Goal: Task Accomplishment & Management: Use online tool/utility

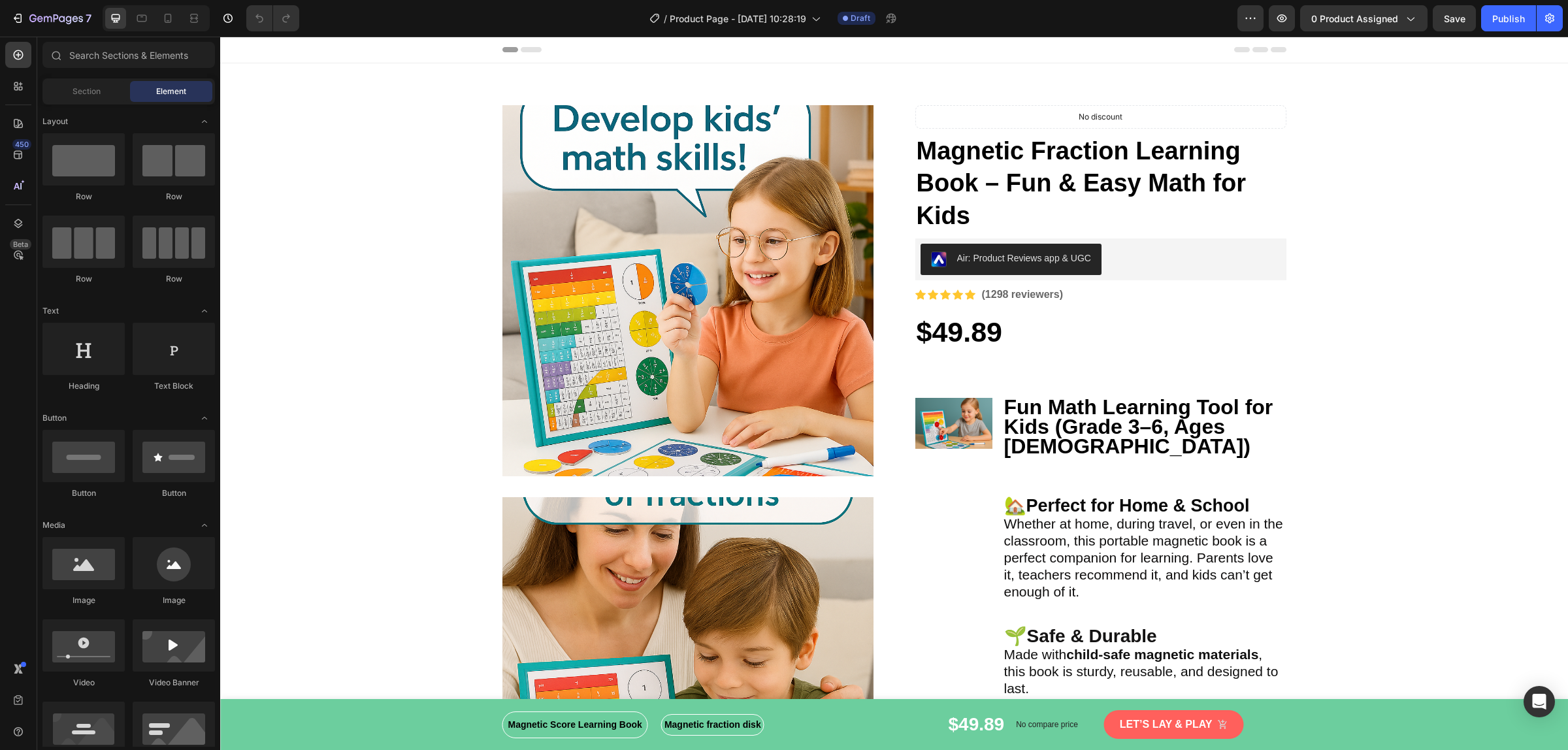
radio input "true"
click at [1055, 269] on button "Air: Product Reviews app & UGC" at bounding box center [1011, 259] width 181 height 32
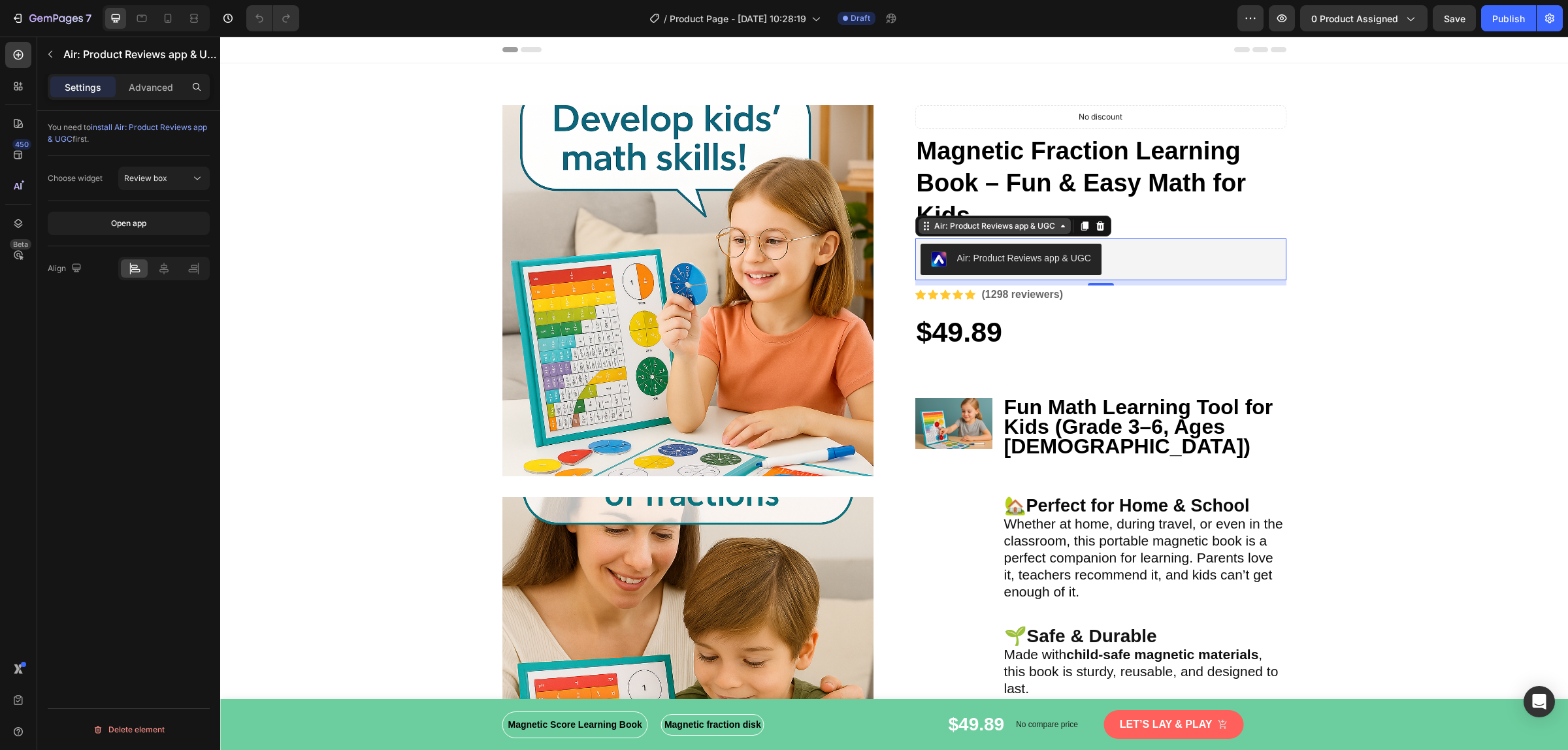
click at [1042, 227] on div "Air: Product Reviews app & UGC" at bounding box center [995, 226] width 126 height 12
click at [1096, 227] on icon at bounding box center [1100, 226] width 9 height 9
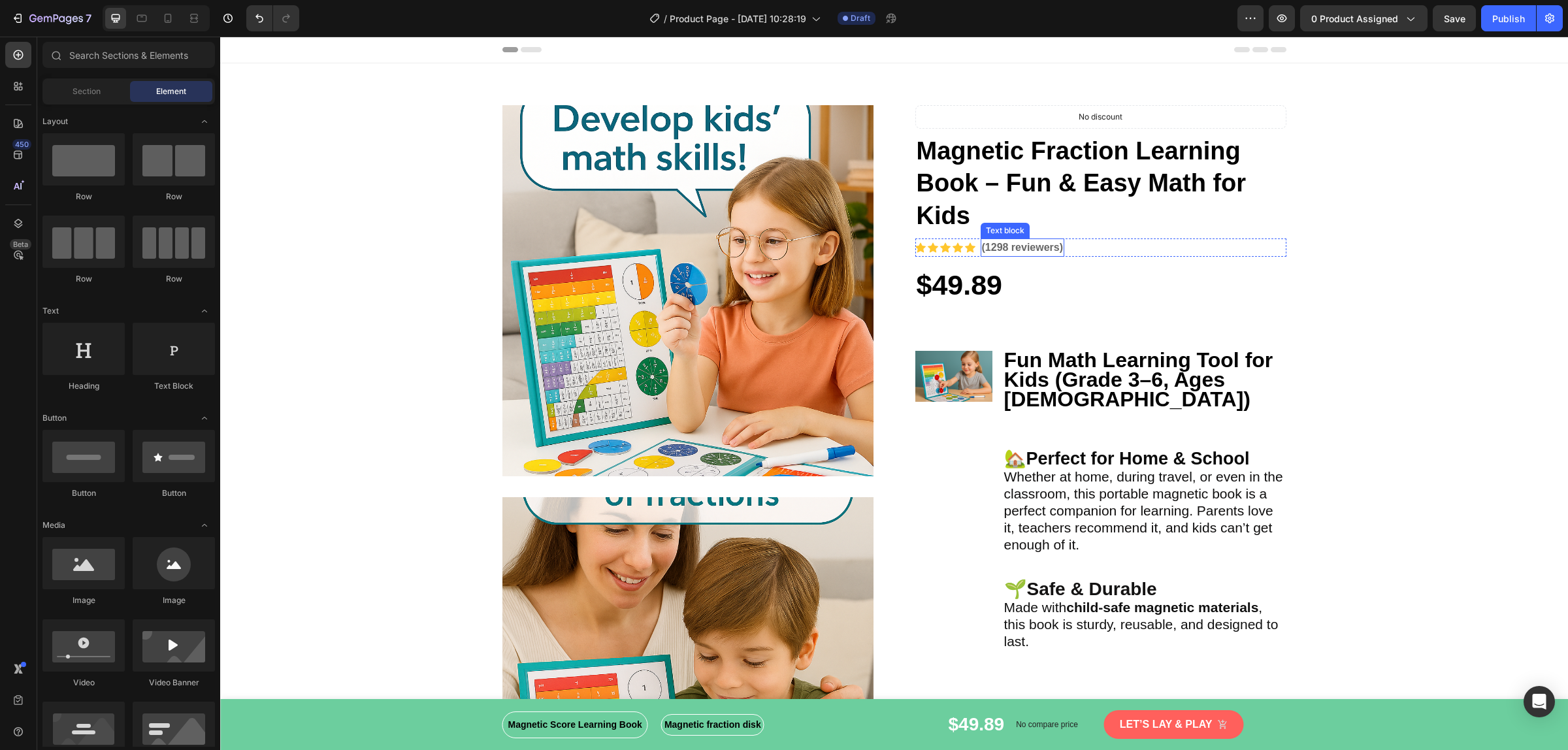
click at [982, 253] on p "(1298 reviewers)" at bounding box center [1023, 247] width 82 height 15
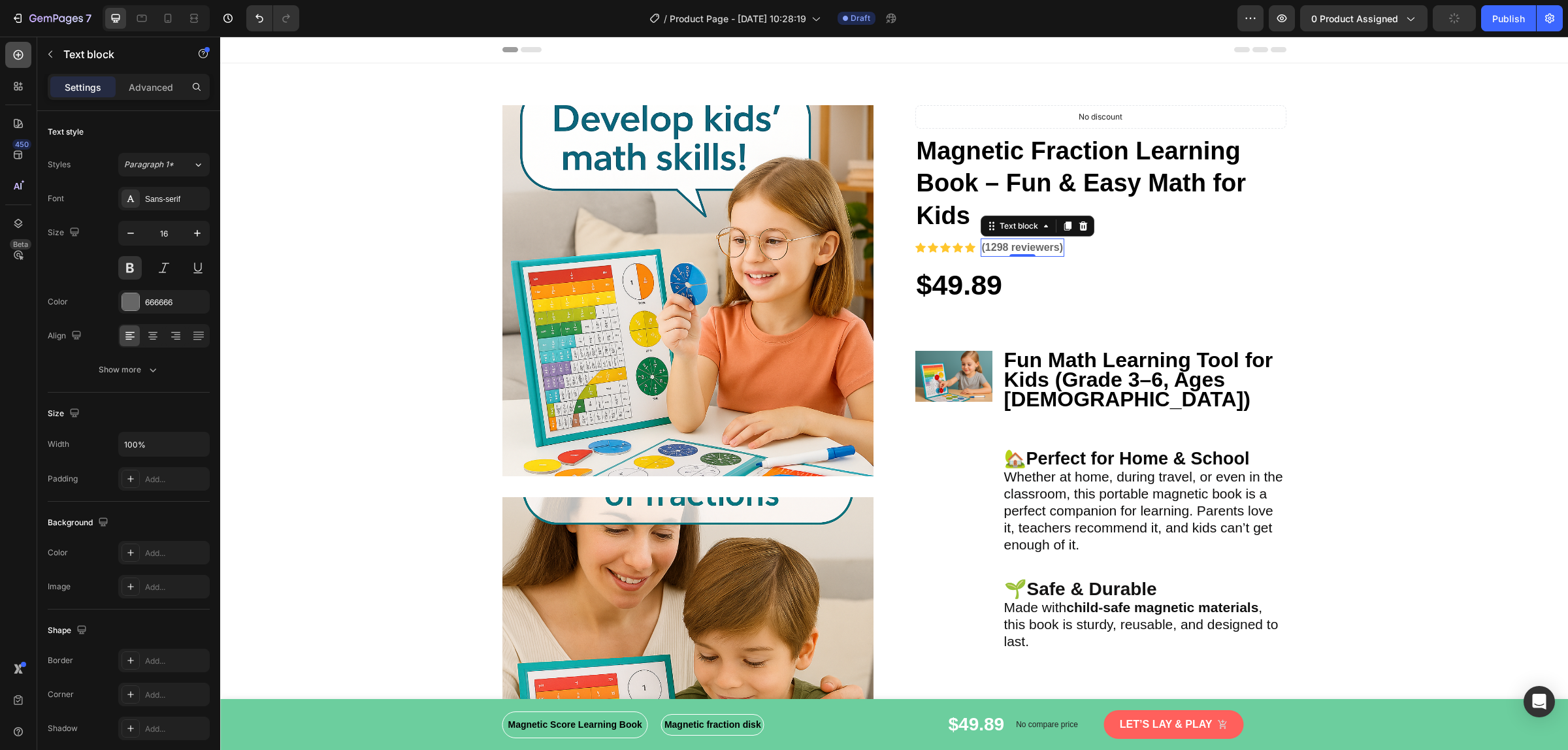
click at [18, 53] on icon at bounding box center [18, 55] width 5 height 5
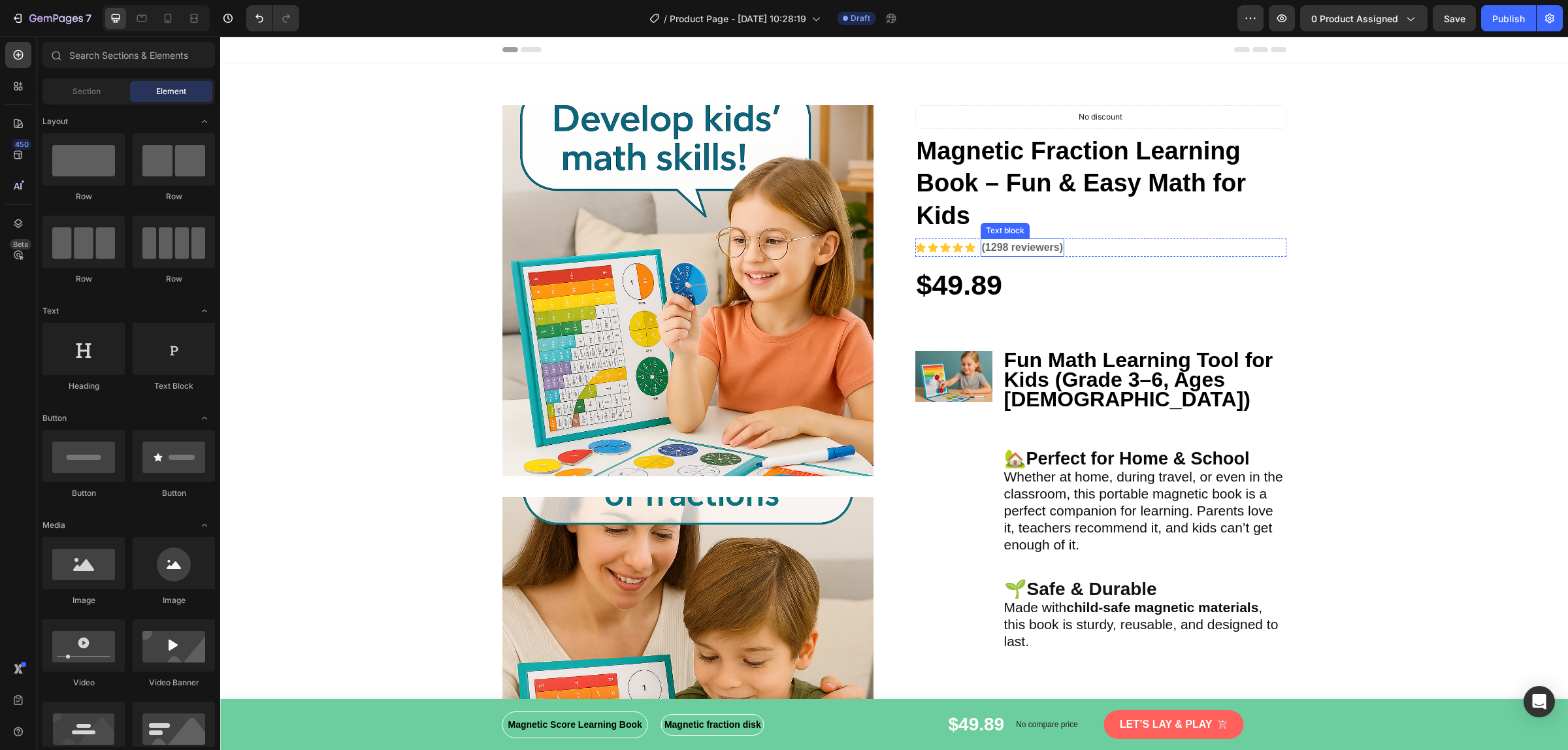
click at [1000, 249] on p "(1298 reviewers)" at bounding box center [1023, 247] width 82 height 15
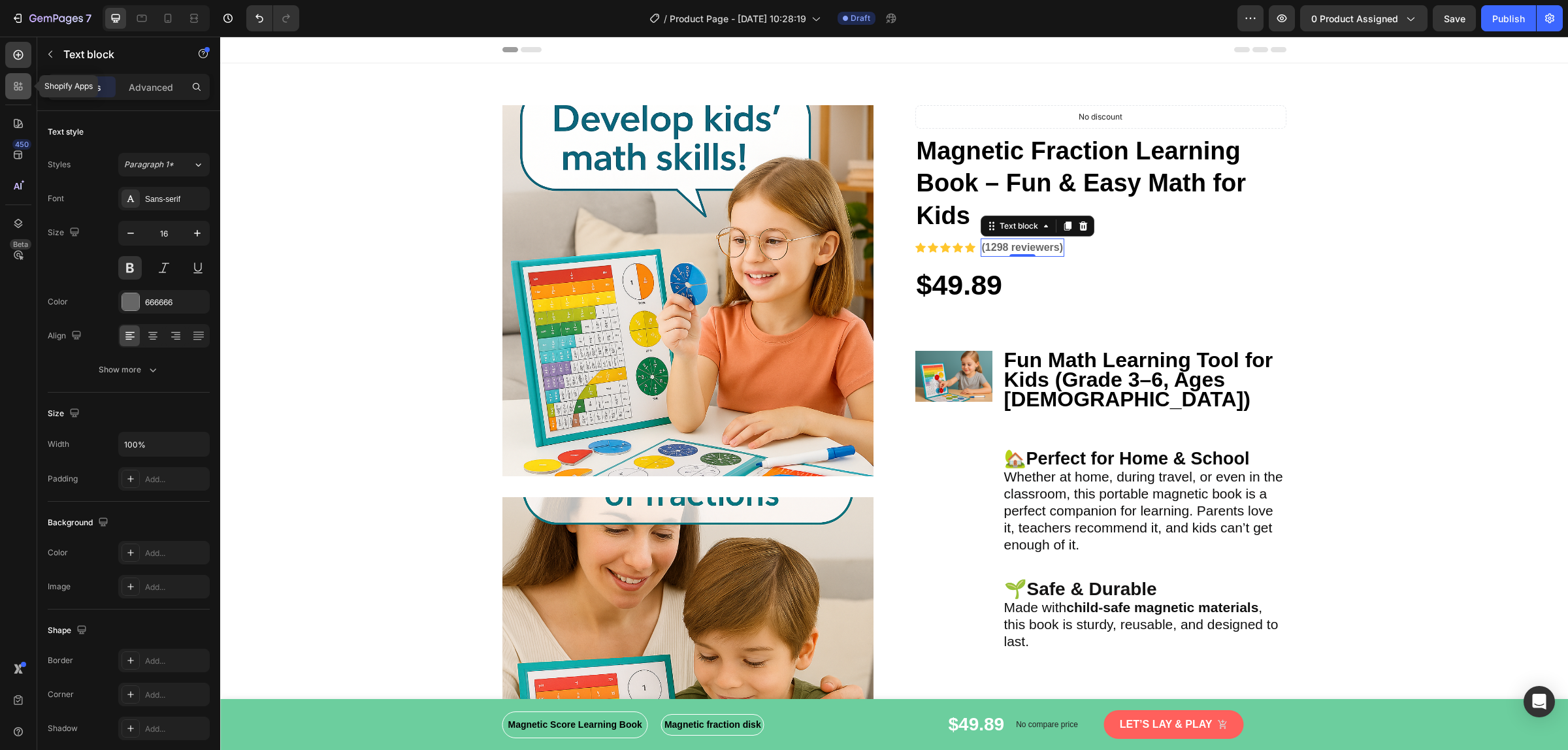
click at [20, 83] on icon at bounding box center [21, 84] width 4 height 4
radio input "false"
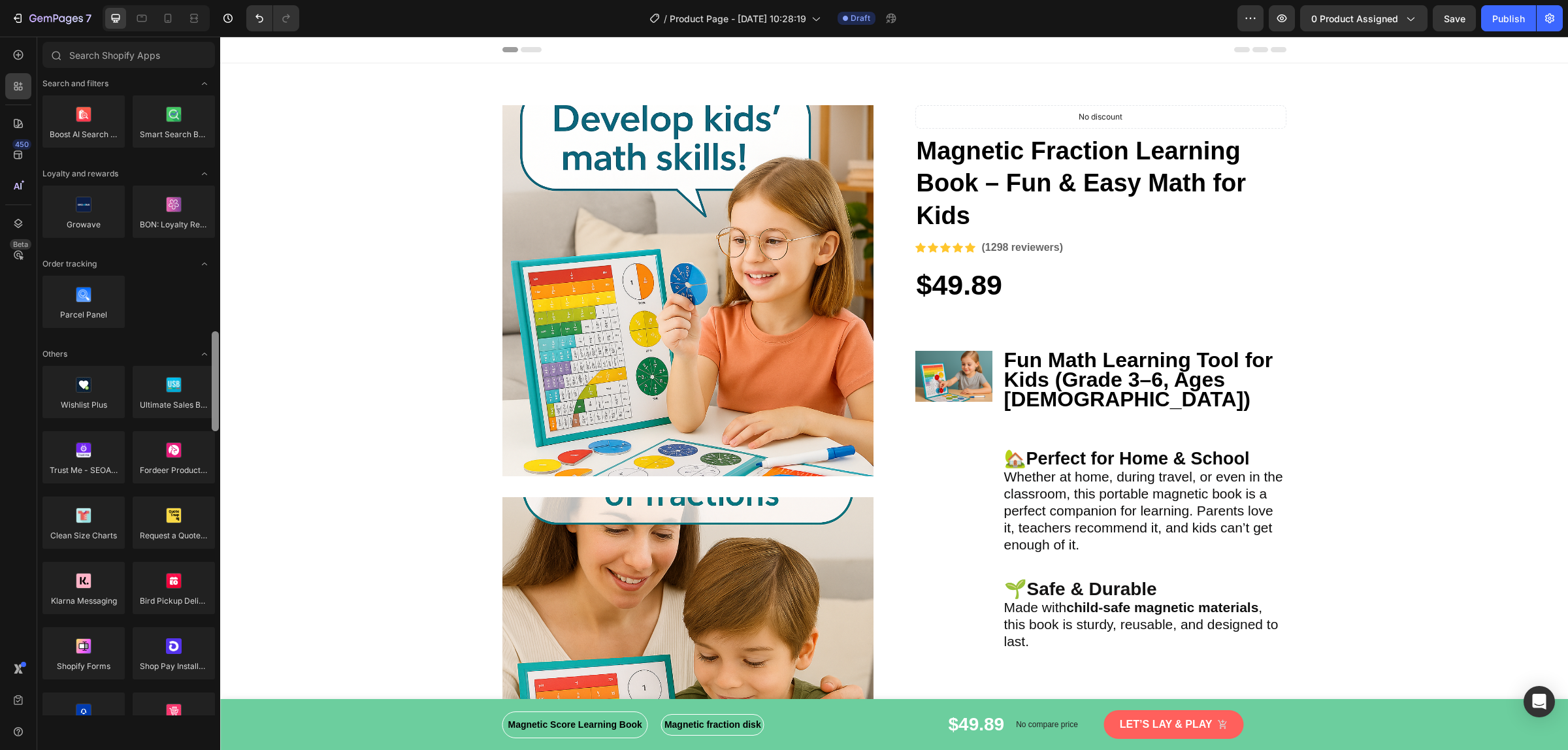
scroll to position [2454, 0]
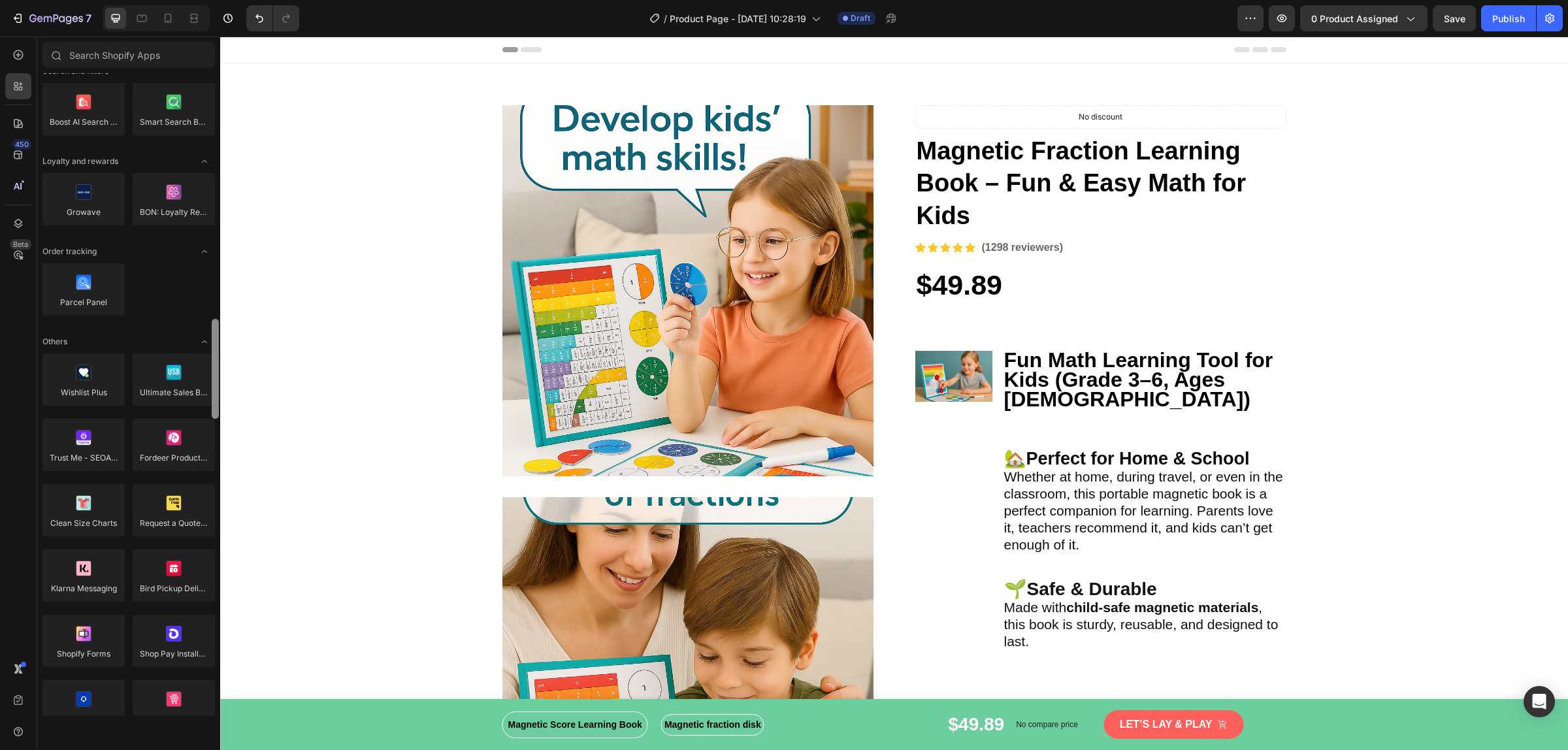
drag, startPoint x: 213, startPoint y: 136, endPoint x: 217, endPoint y: 518, distance: 382.0
click at [217, 419] on div at bounding box center [215, 368] width 7 height 100
click at [138, 49] on input "text" at bounding box center [128, 55] width 172 height 26
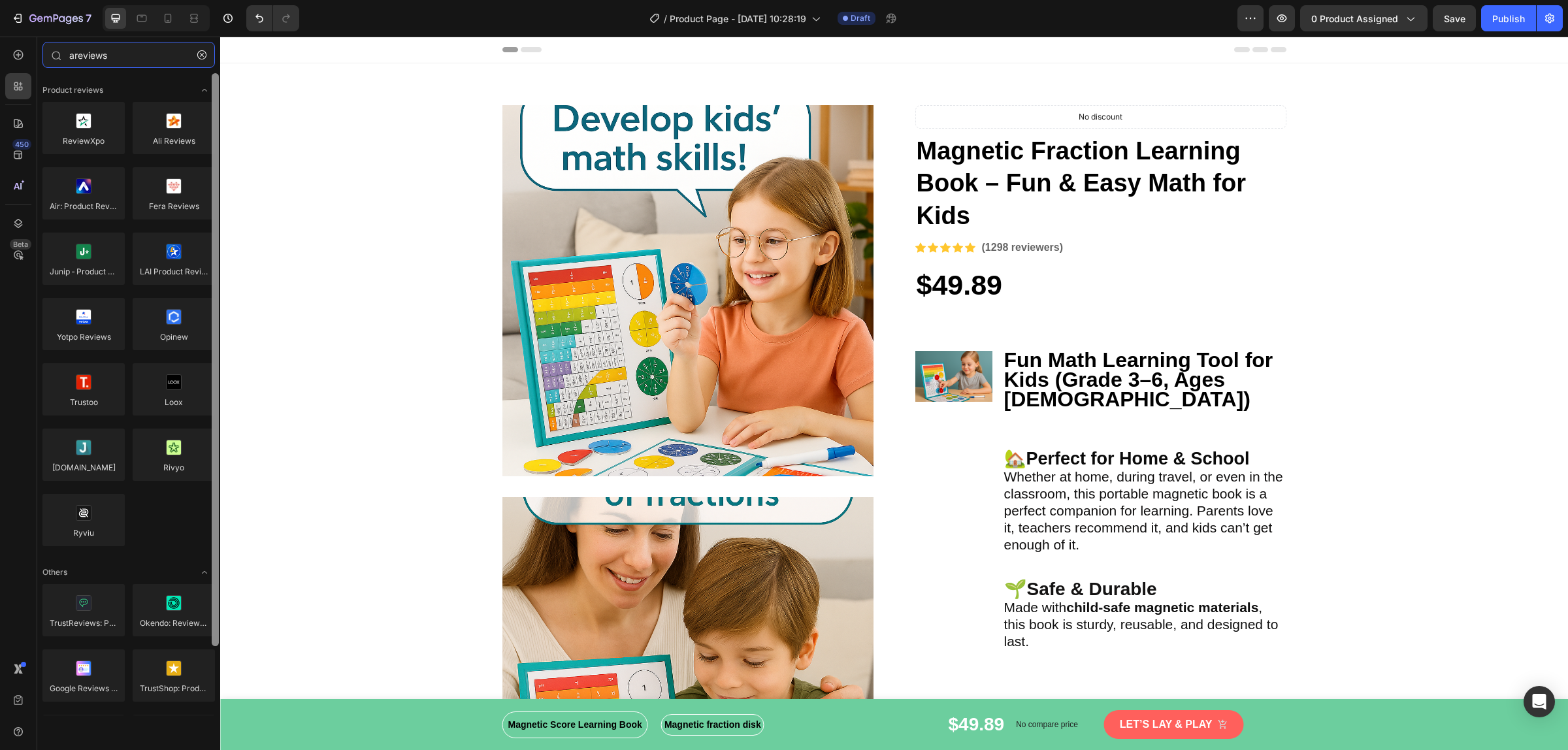
type input "areviews"
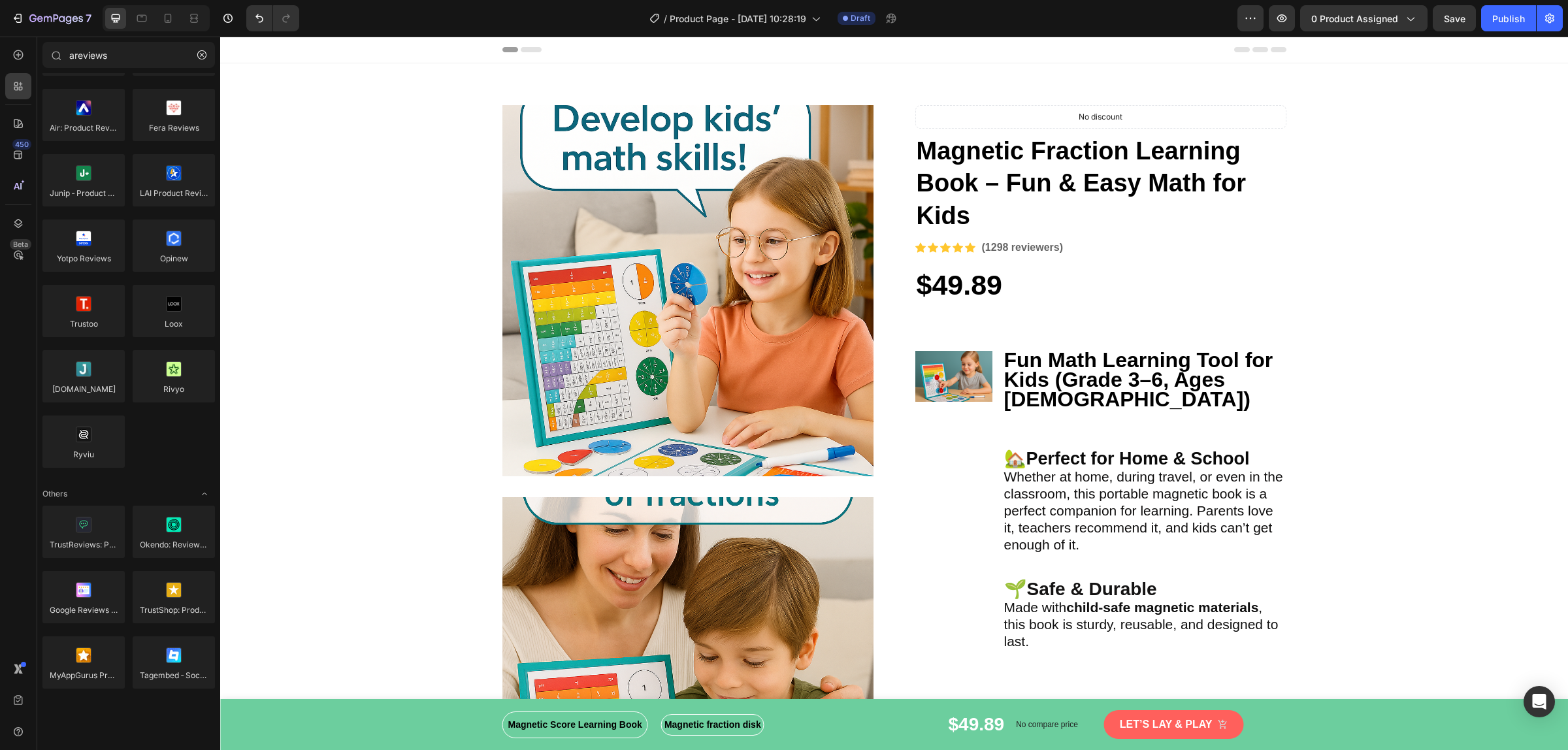
drag, startPoint x: 439, startPoint y: 311, endPoint x: 226, endPoint y: 163, distance: 259.4
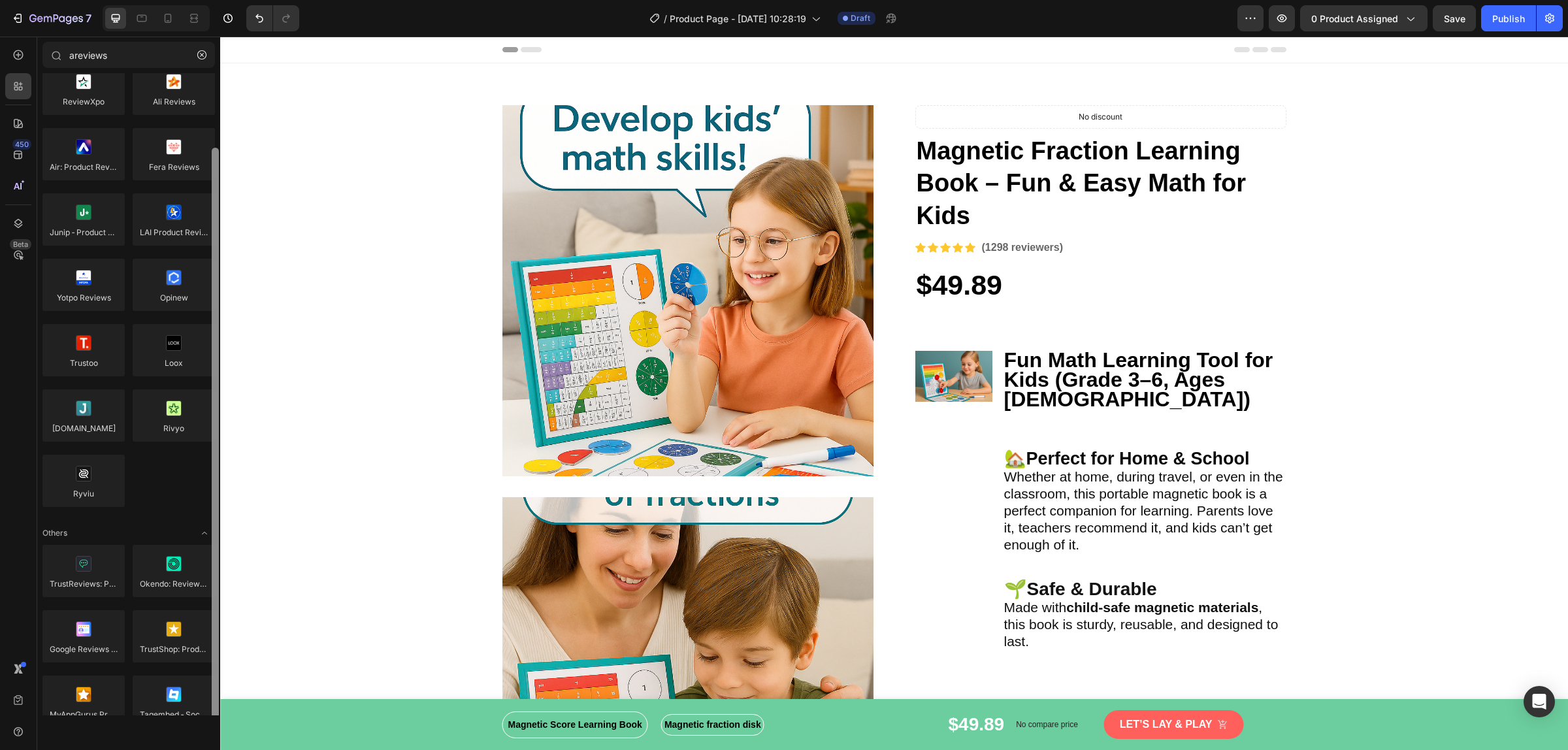
scroll to position [18, 0]
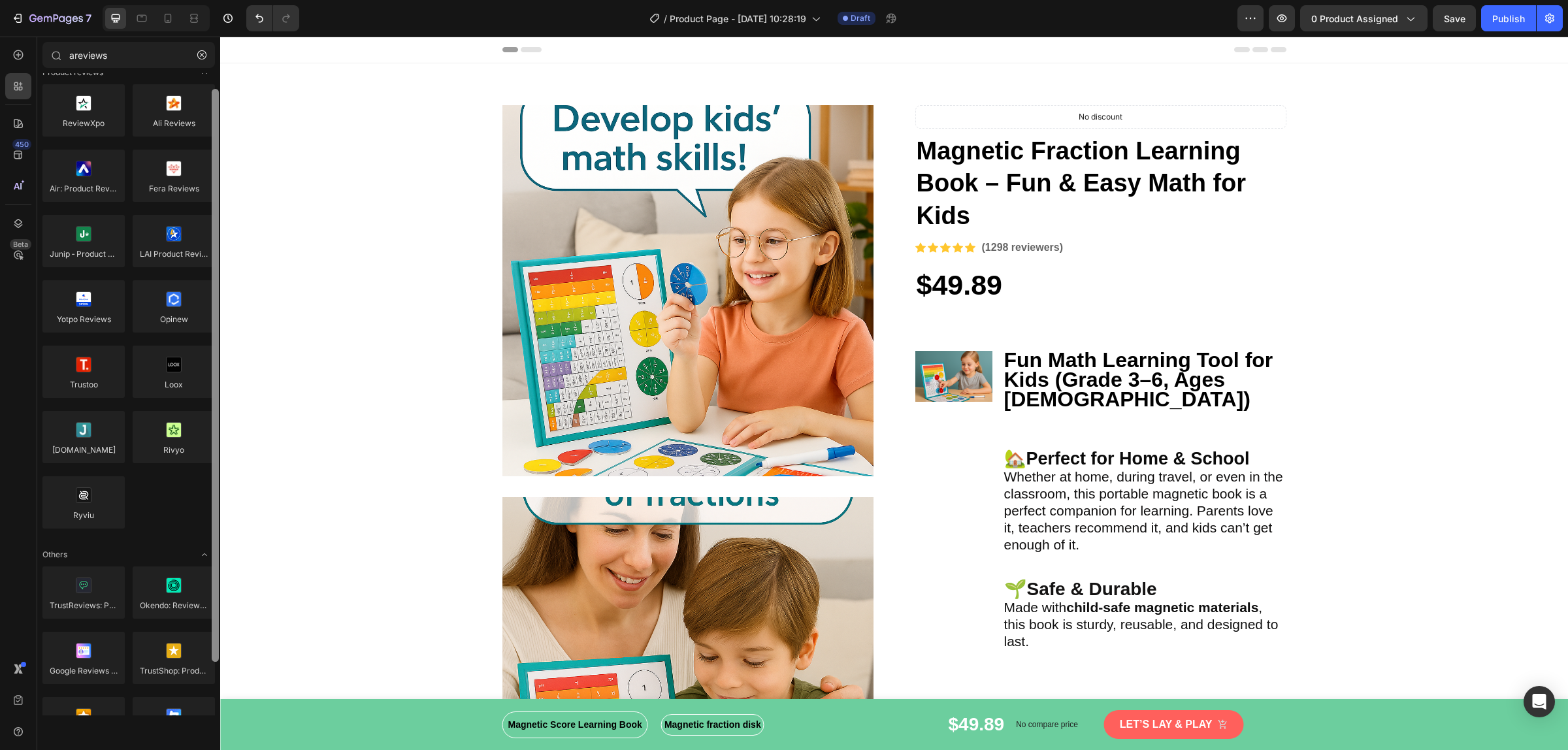
drag, startPoint x: 437, startPoint y: 217, endPoint x: 223, endPoint y: 63, distance: 263.7
radio input "false"
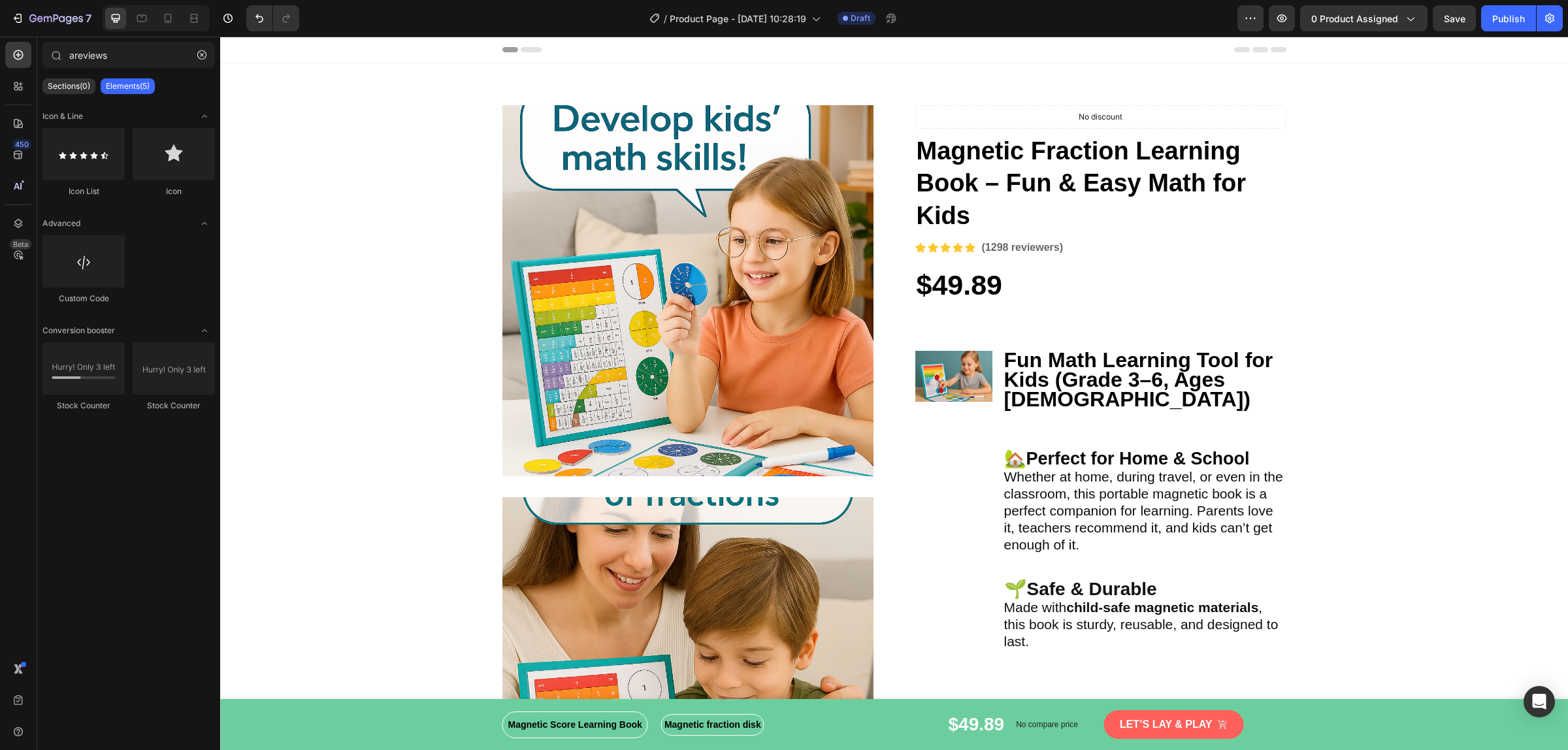
scroll to position [0, 0]
click at [128, 56] on input "areviews" at bounding box center [128, 55] width 172 height 26
click at [138, 83] on p "Elements(5)" at bounding box center [128, 87] width 44 height 11
click at [77, 82] on p "Sections(0)" at bounding box center [69, 87] width 43 height 11
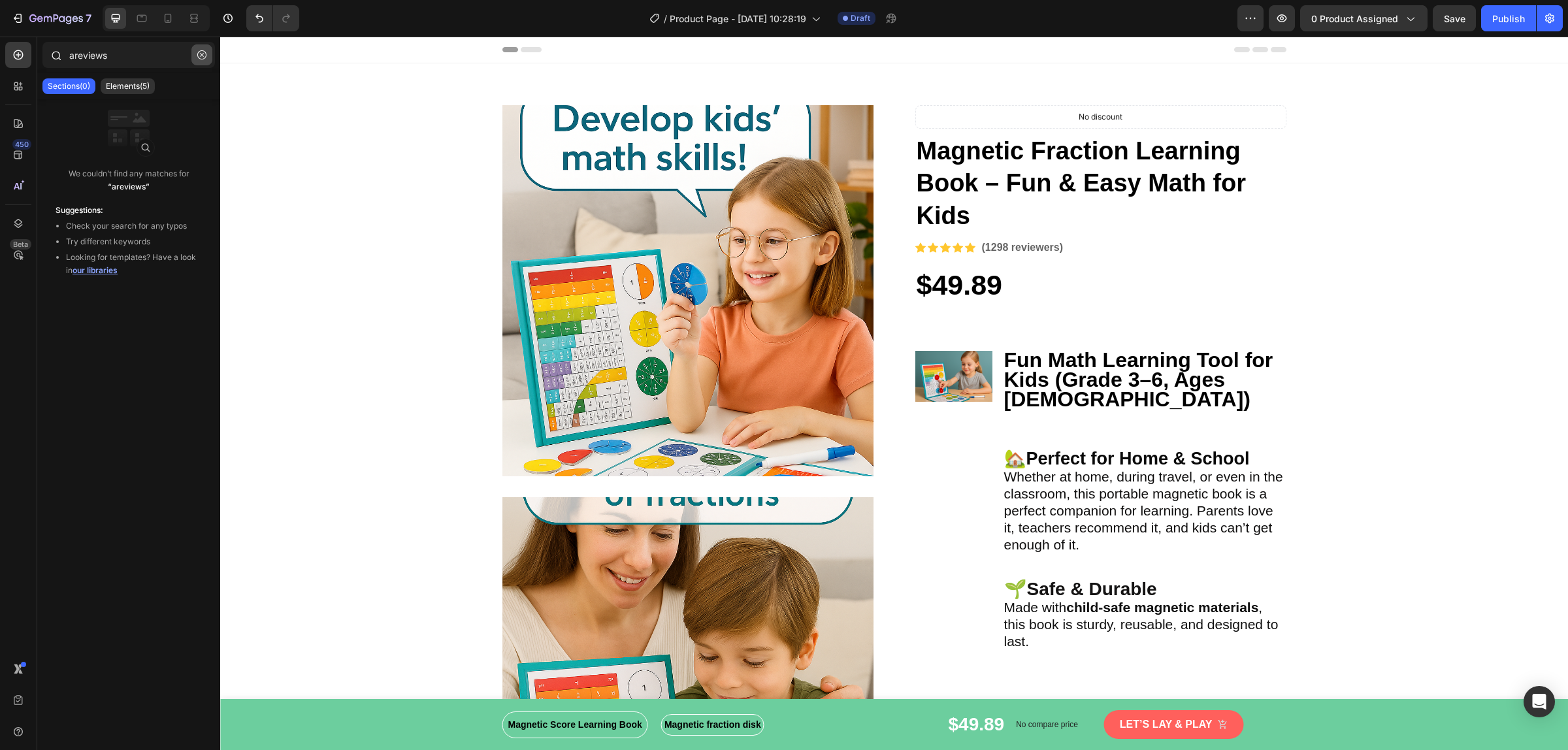
click at [200, 59] on icon "button" at bounding box center [202, 55] width 9 height 9
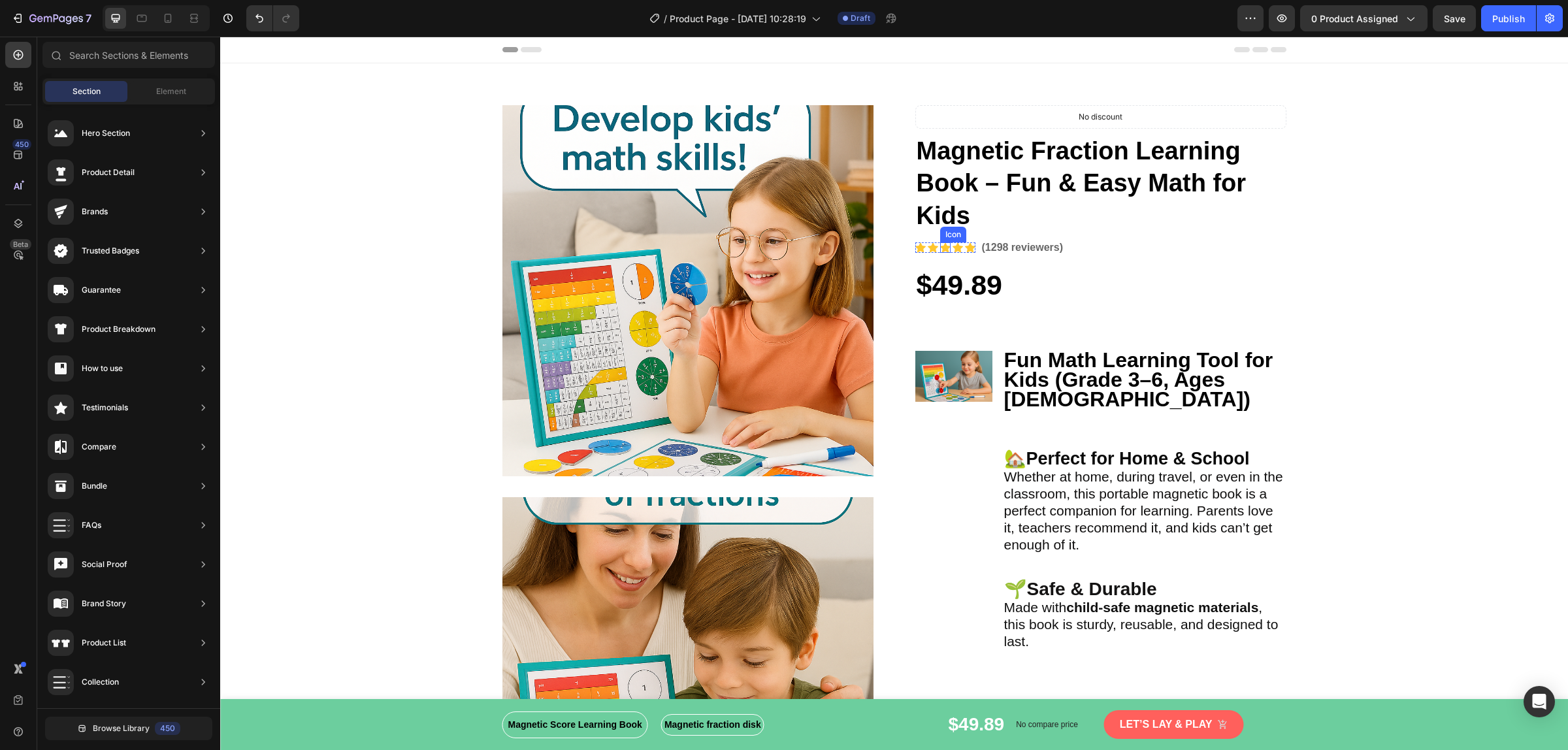
click at [940, 247] on div "Icon" at bounding box center [946, 248] width 11 height 11
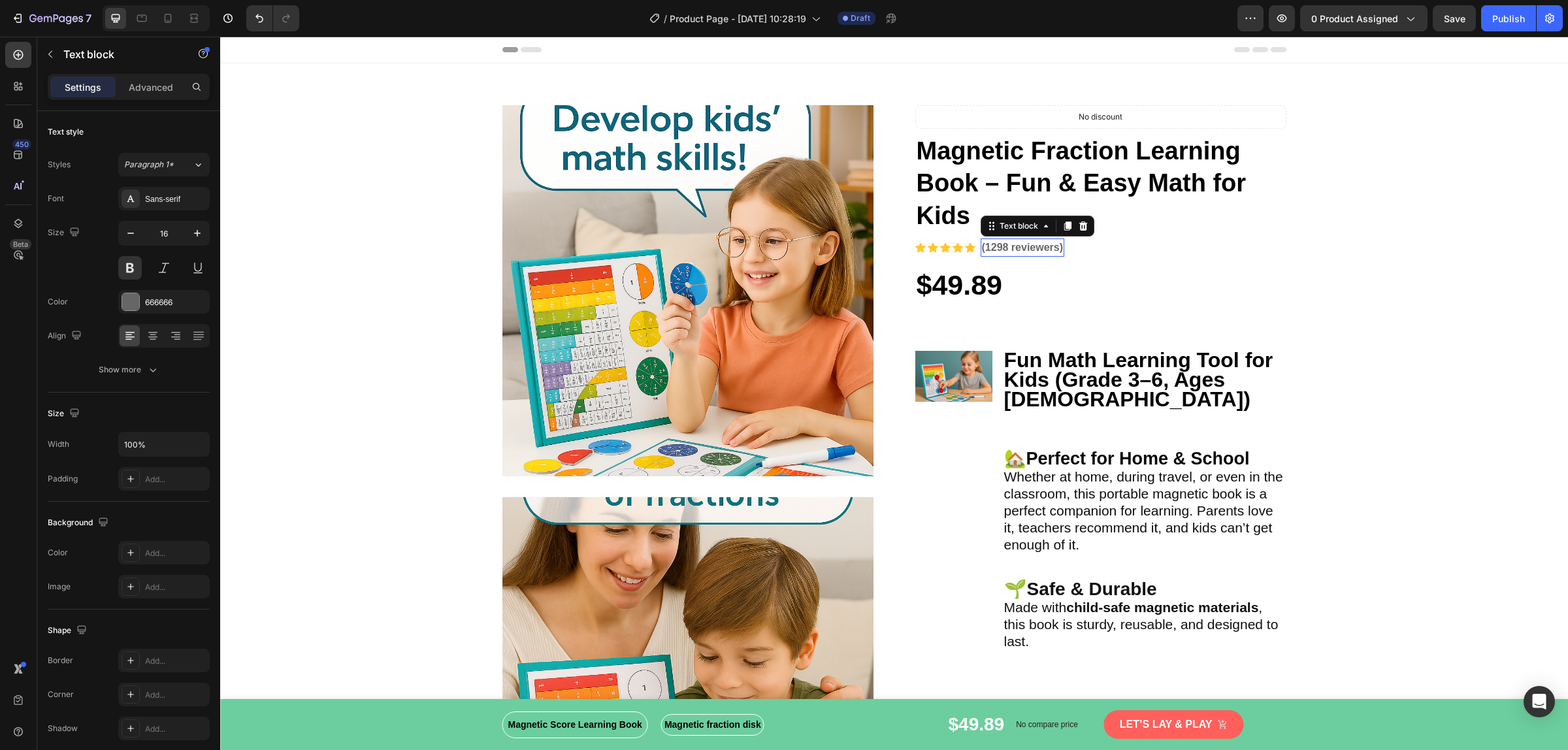
click at [1005, 243] on p "(1298 reviewers)" at bounding box center [1023, 247] width 82 height 15
click at [78, 88] on p "Settings" at bounding box center [83, 87] width 36 height 14
click at [22, 87] on icon at bounding box center [21, 88] width 4 height 4
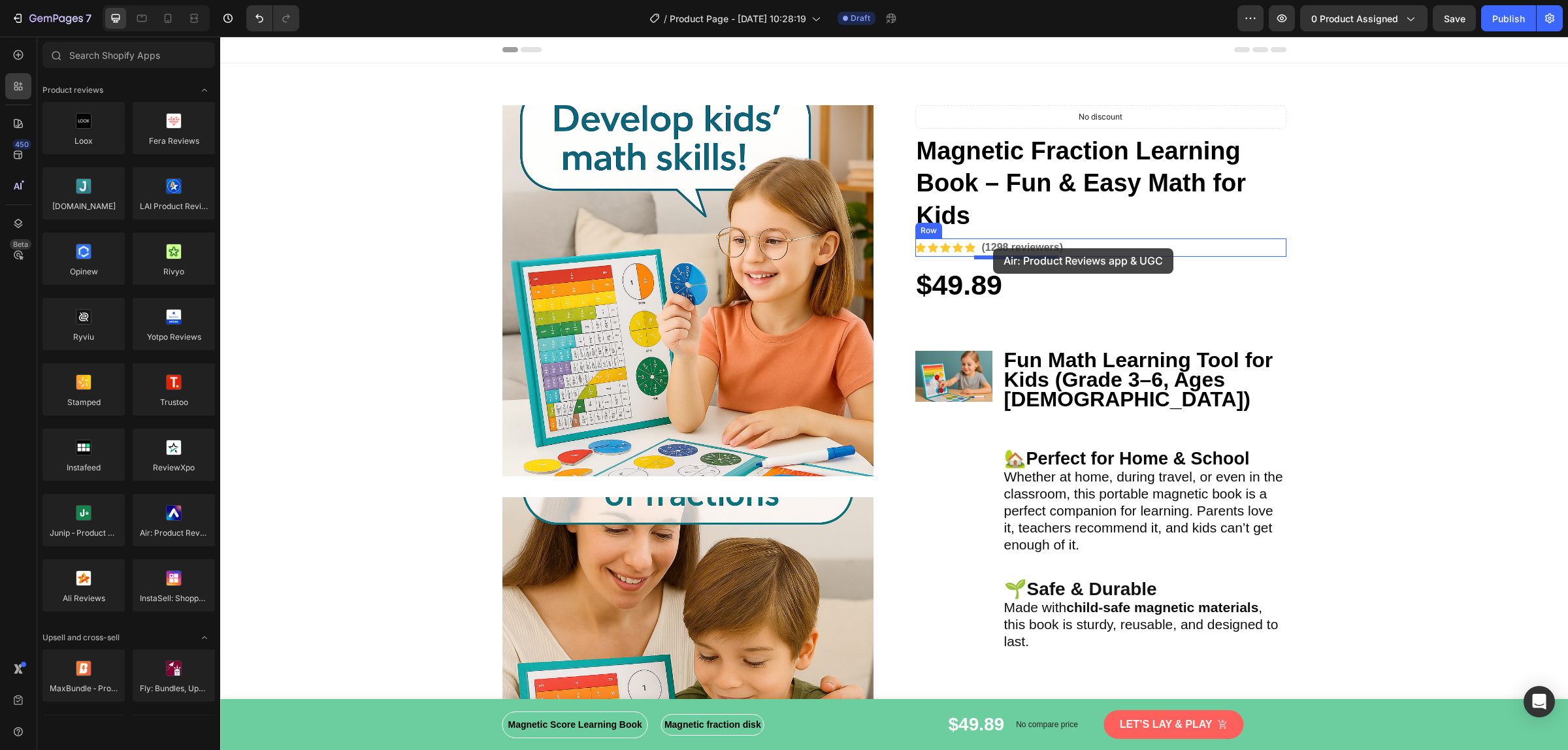
drag, startPoint x: 402, startPoint y: 556, endPoint x: 993, endPoint y: 248, distance: 666.4
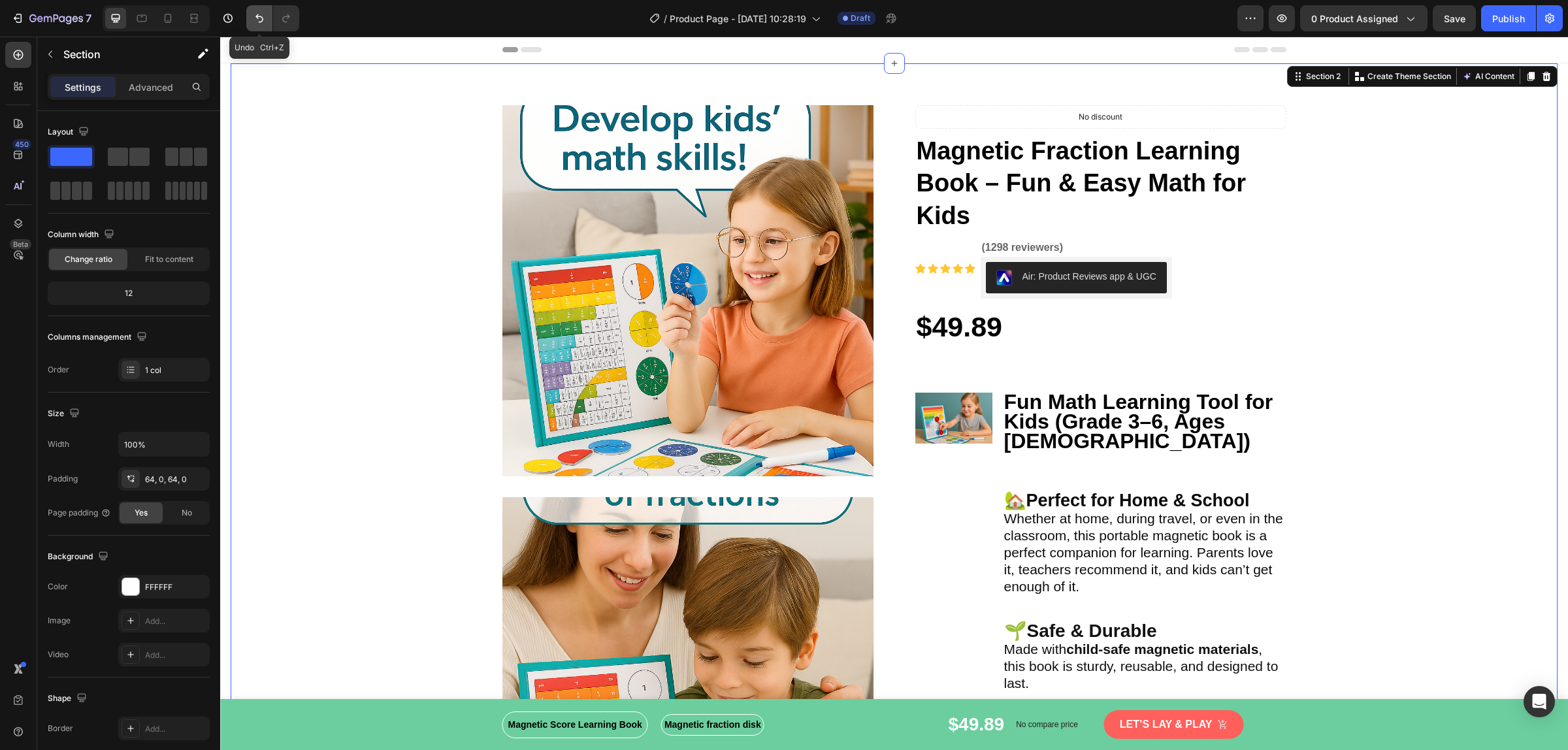
click at [250, 15] on button "Undo/Redo" at bounding box center [260, 19] width 26 height 26
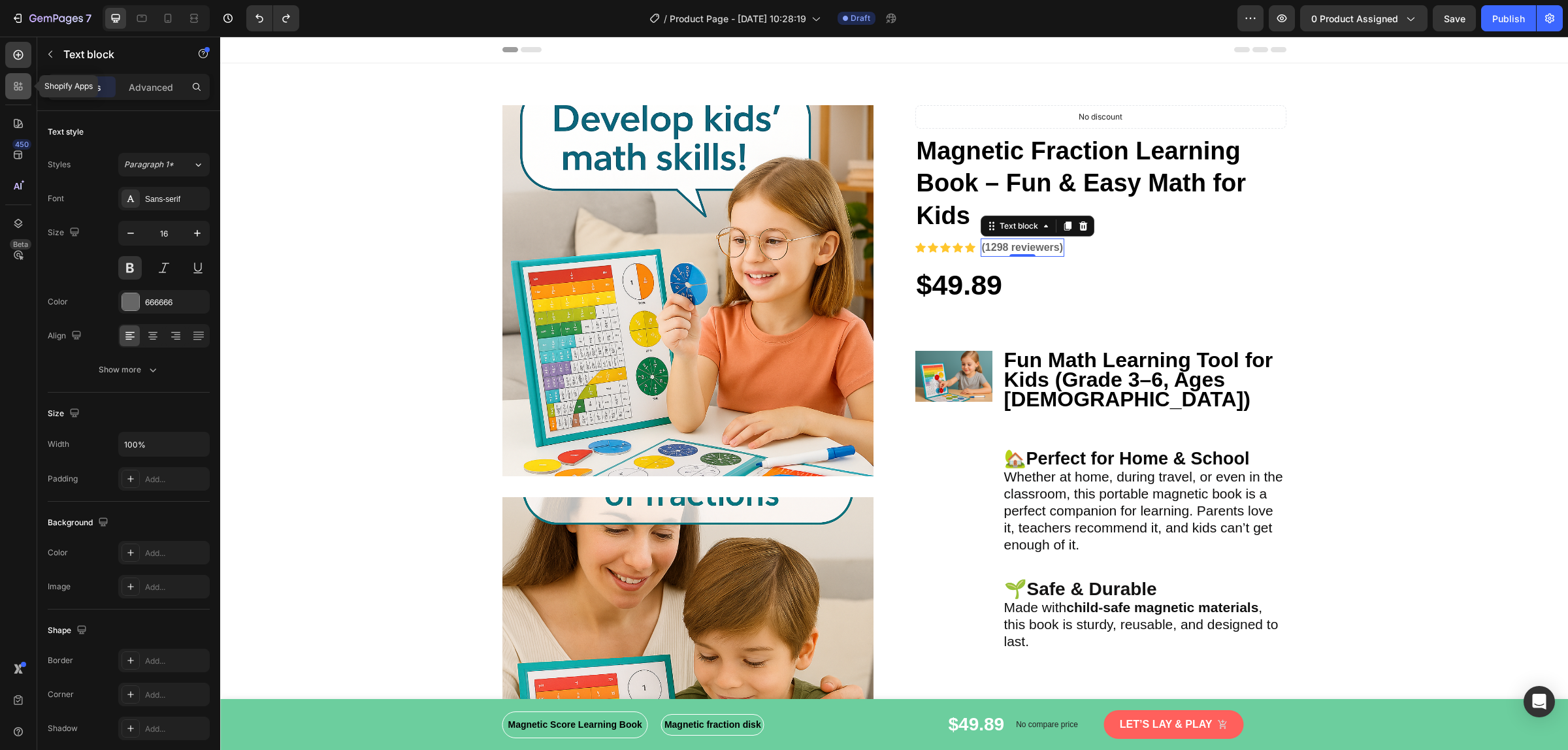
click at [28, 96] on div at bounding box center [19, 87] width 26 height 26
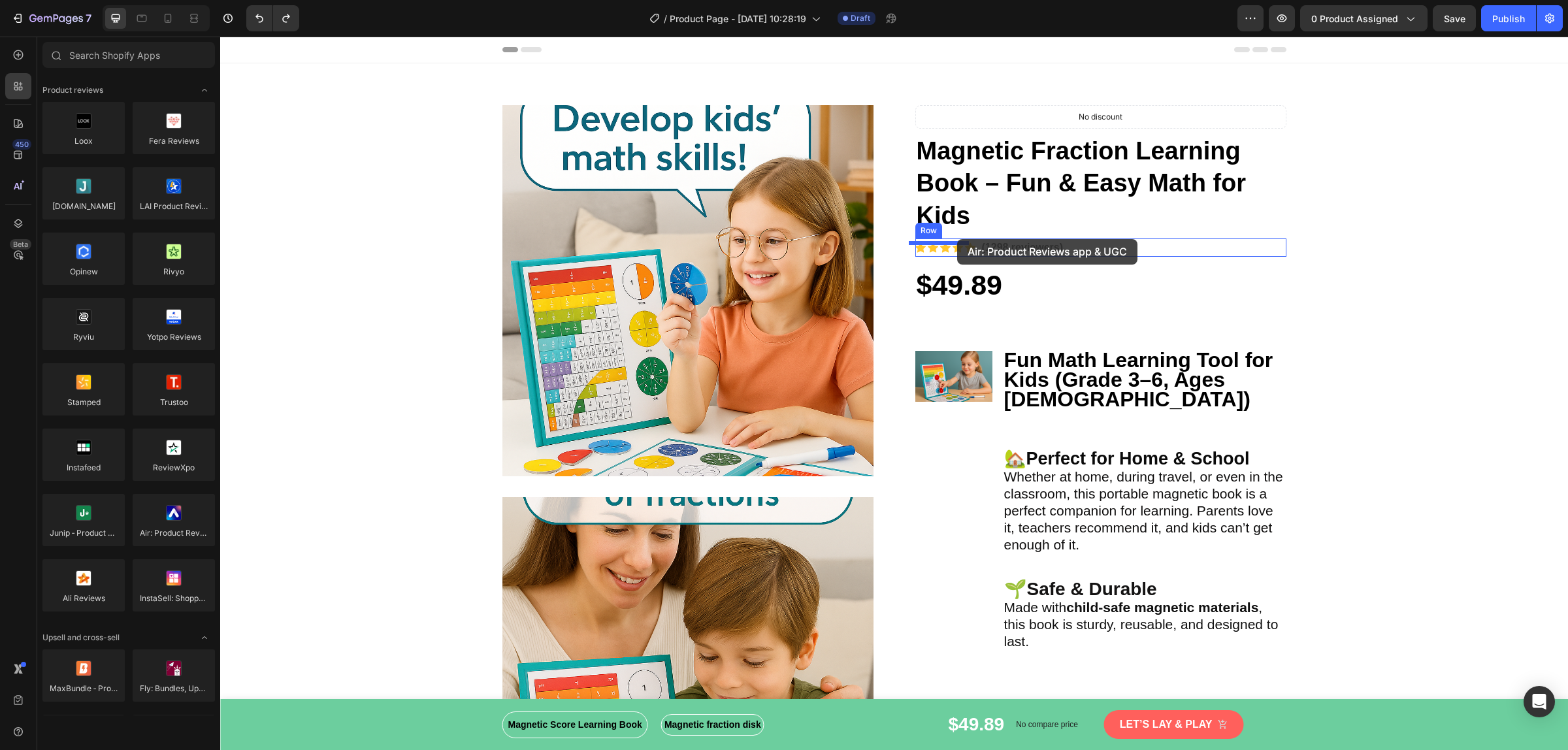
drag, startPoint x: 394, startPoint y: 564, endPoint x: 957, endPoint y: 239, distance: 650.1
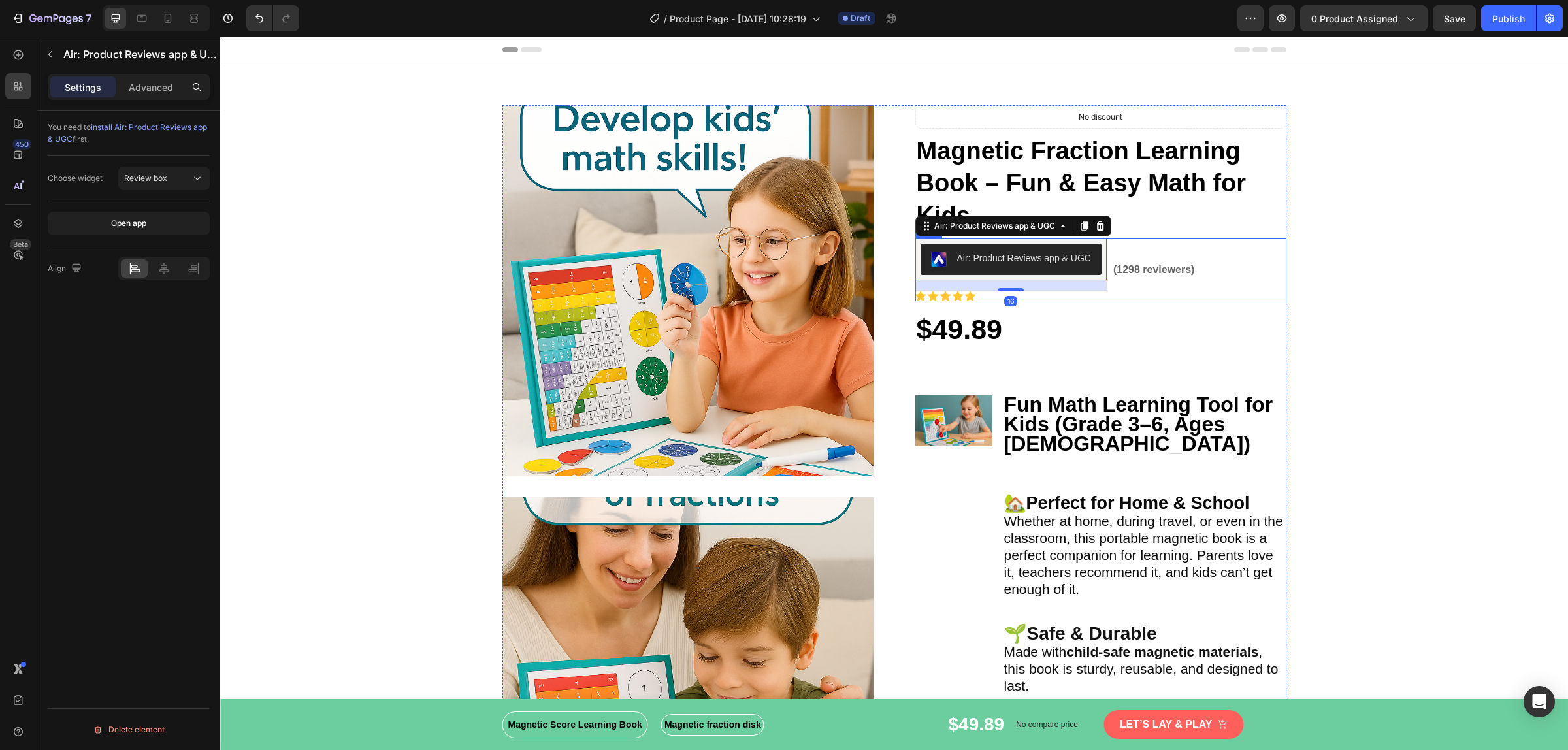
click at [1155, 281] on div "(1298 reviewers) Text block" at bounding box center [1154, 270] width 84 height 63
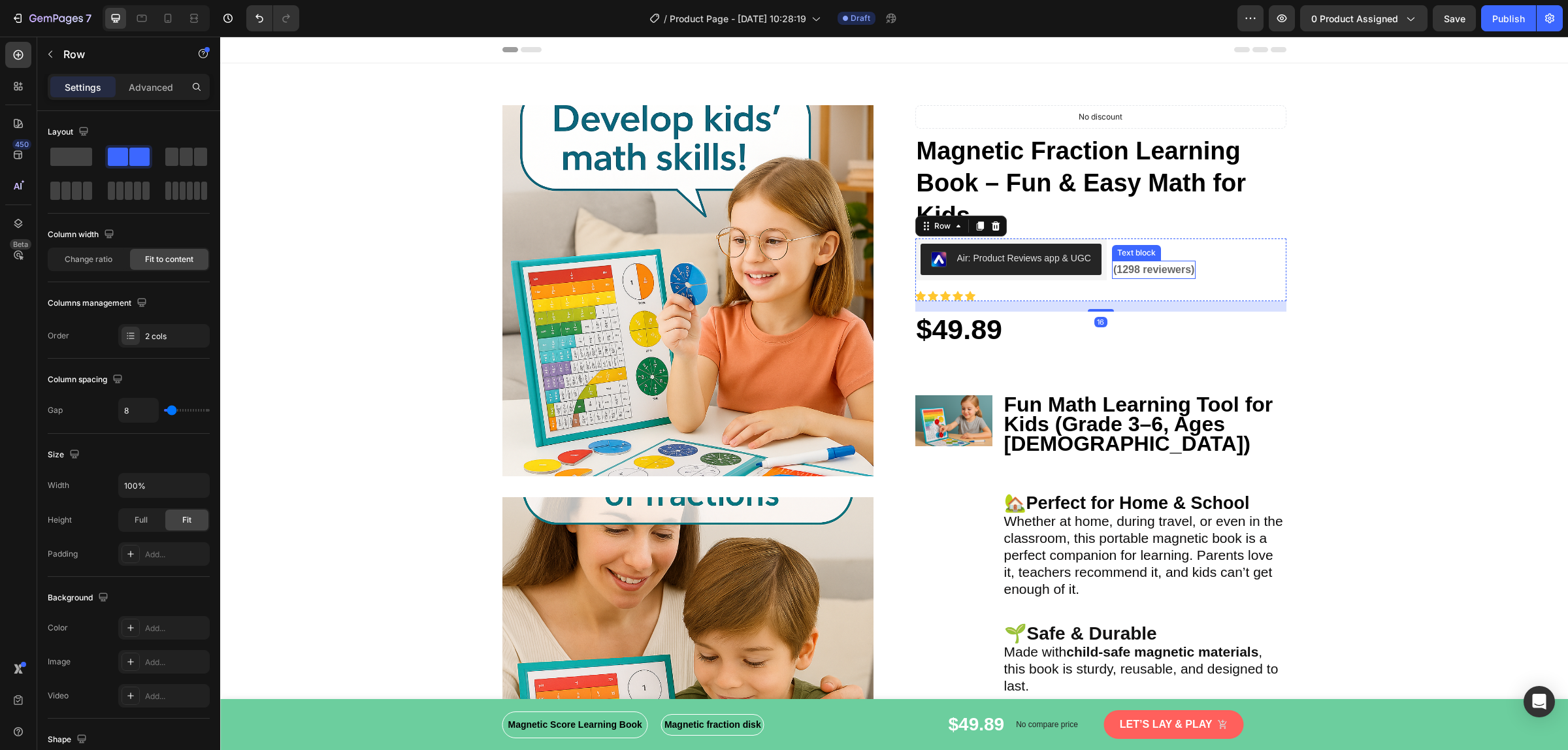
click at [1152, 272] on p "(1298 reviewers)" at bounding box center [1155, 270] width 82 height 15
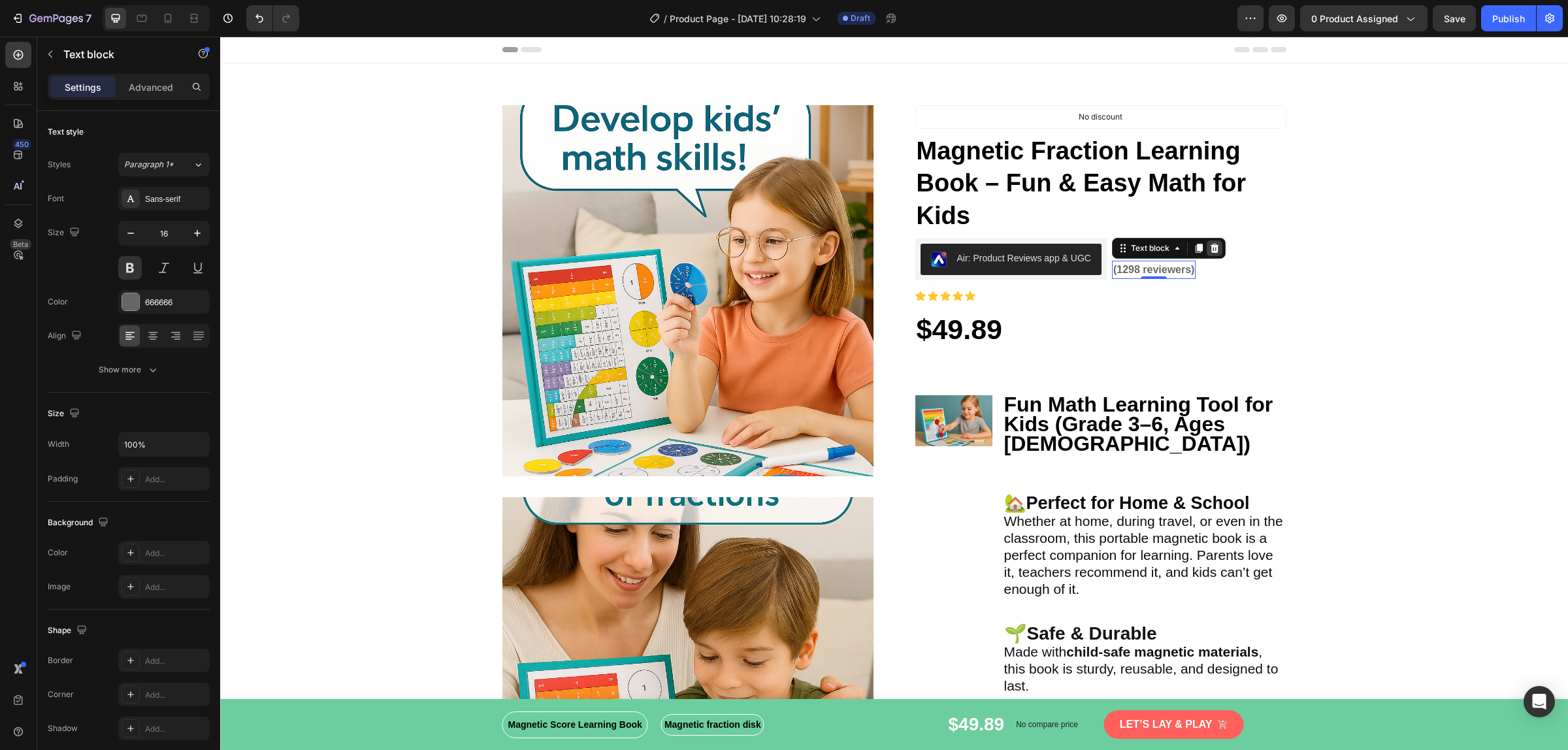
click at [1209, 249] on icon at bounding box center [1215, 249] width 11 height 11
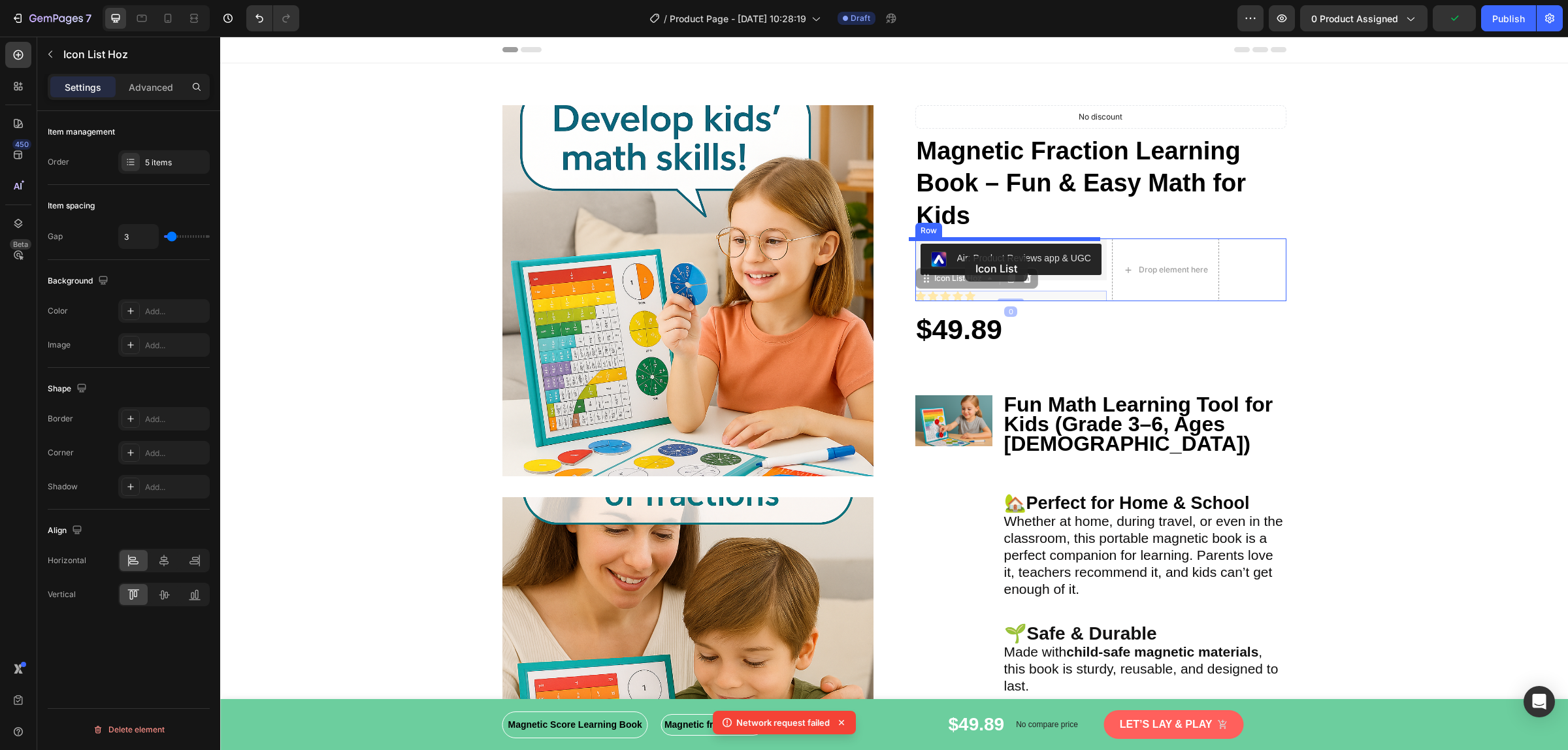
drag, startPoint x: 974, startPoint y: 294, endPoint x: 965, endPoint y: 256, distance: 39.1
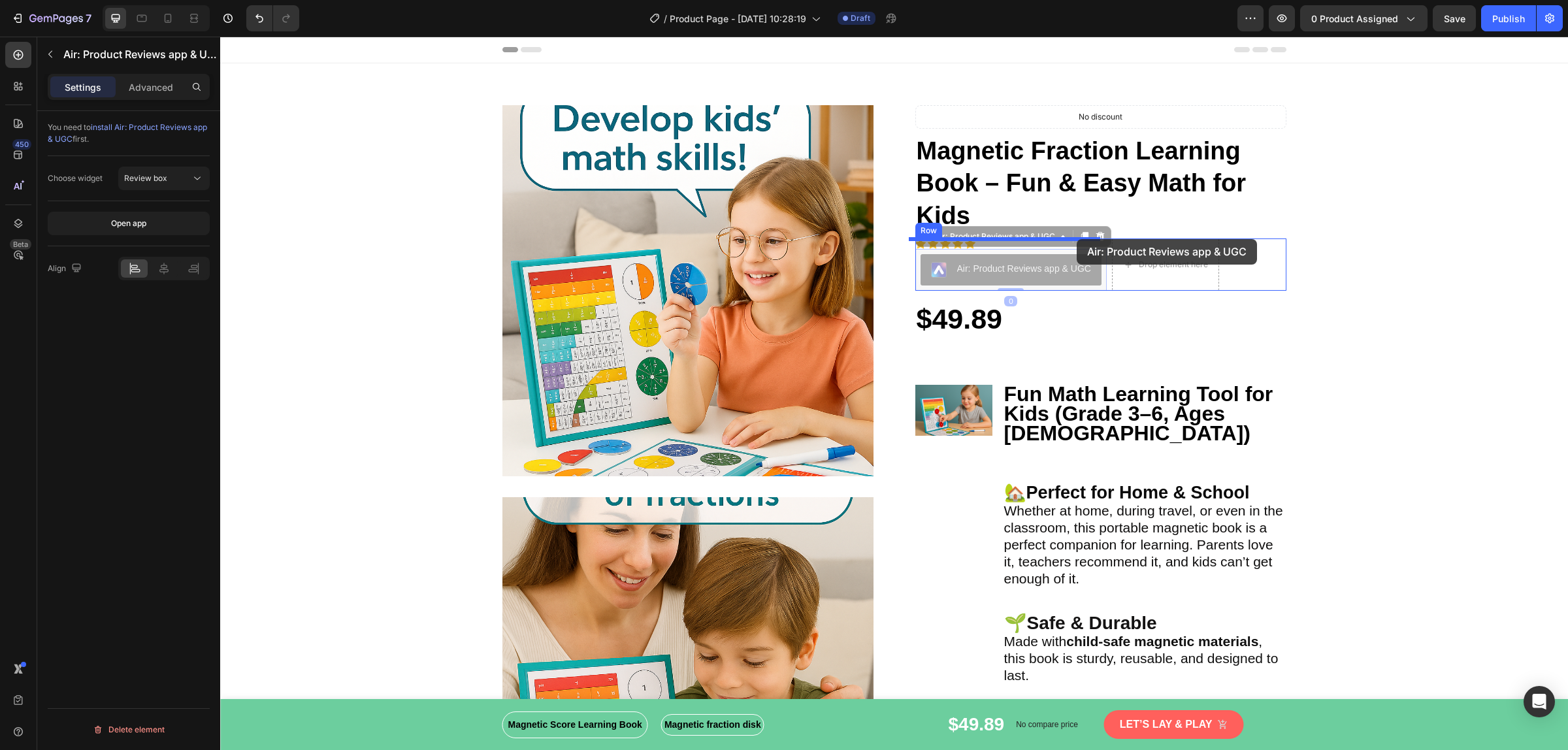
drag, startPoint x: 1024, startPoint y: 270, endPoint x: 1077, endPoint y: 239, distance: 61.4
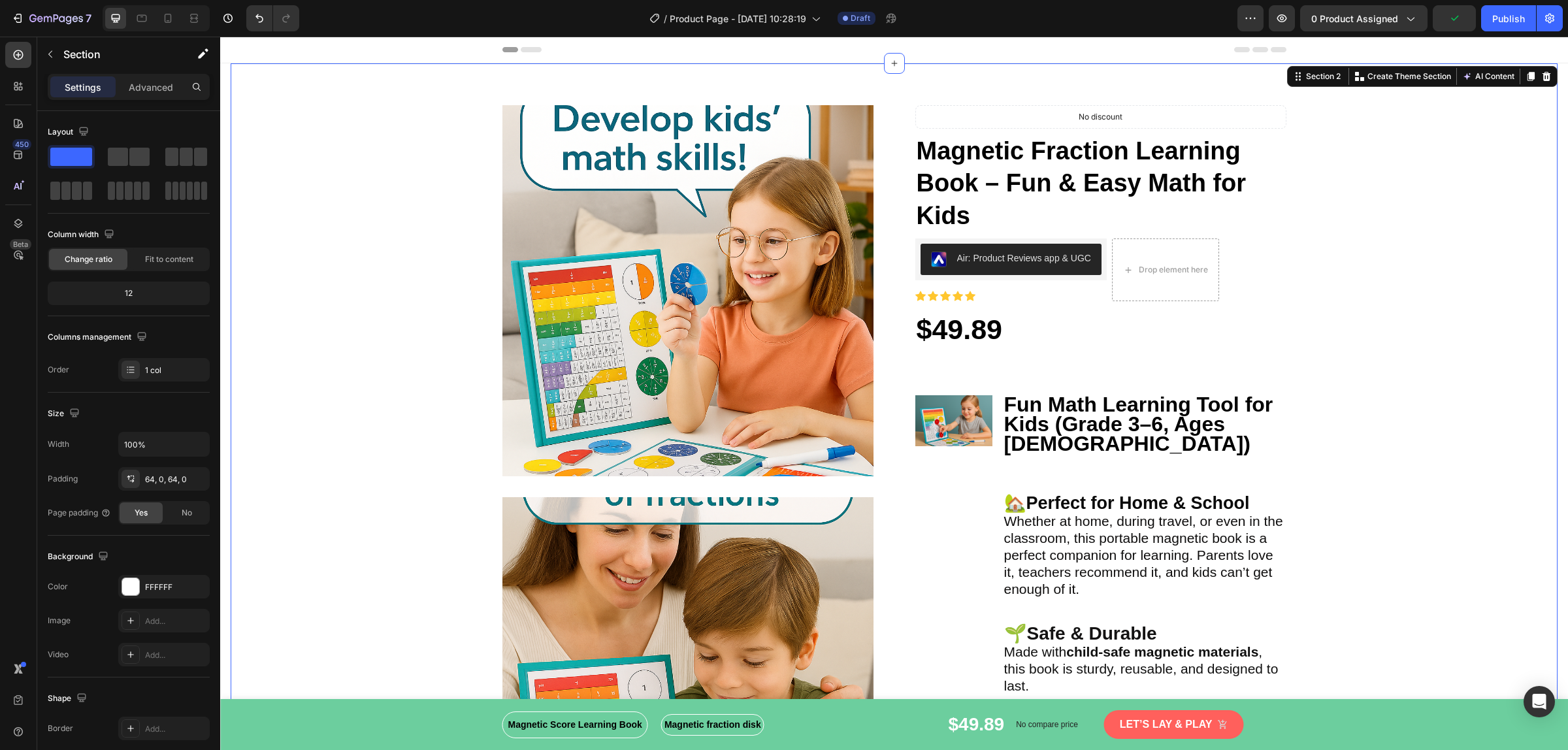
click at [1287, 22] on icon "button" at bounding box center [1281, 18] width 13 height 13
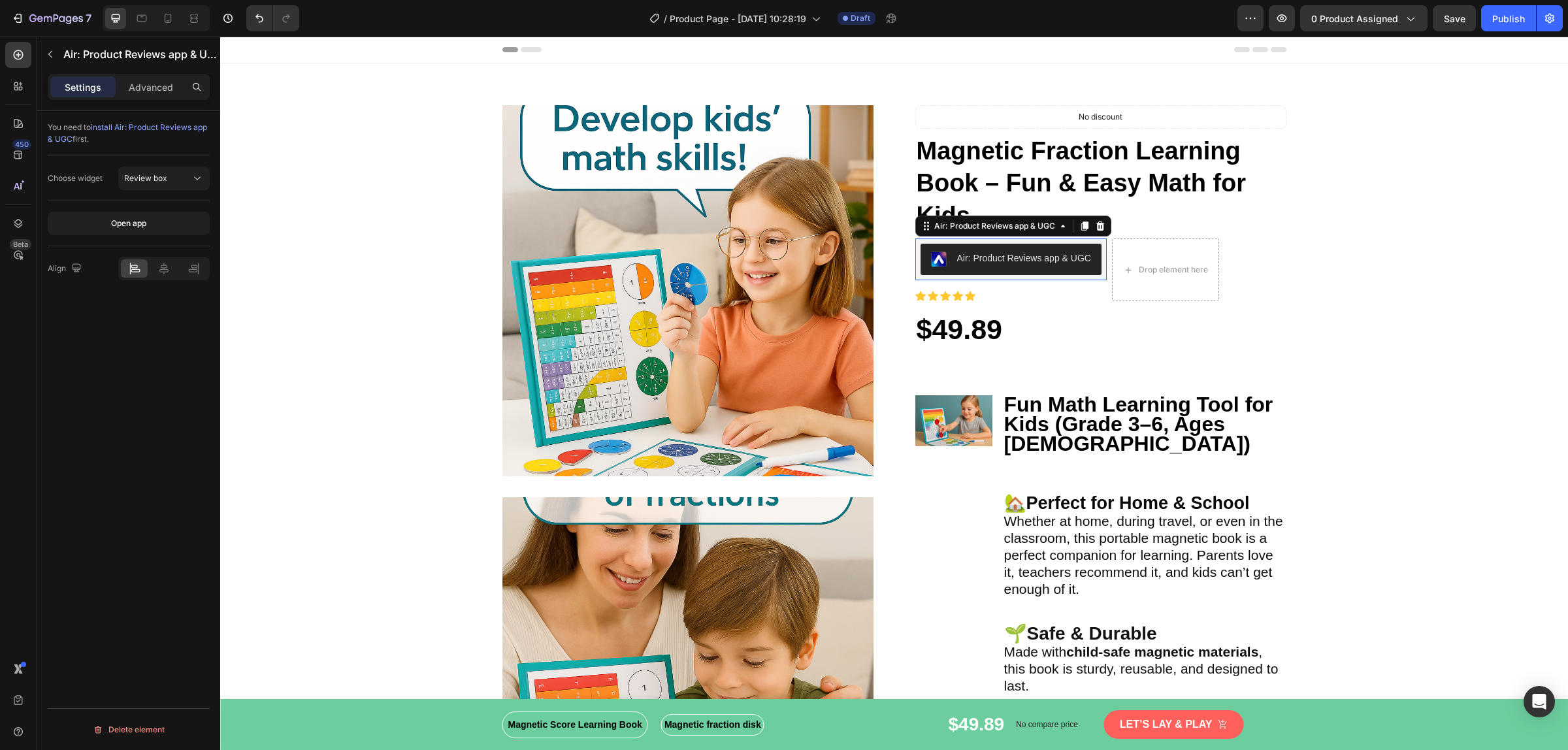
click at [971, 258] on div "Air: Product Reviews app & UGC" at bounding box center [1024, 259] width 134 height 14
click at [187, 185] on button "Review box" at bounding box center [164, 178] width 91 height 23
click at [160, 230] on span "Star Rating" at bounding box center [145, 236] width 41 height 12
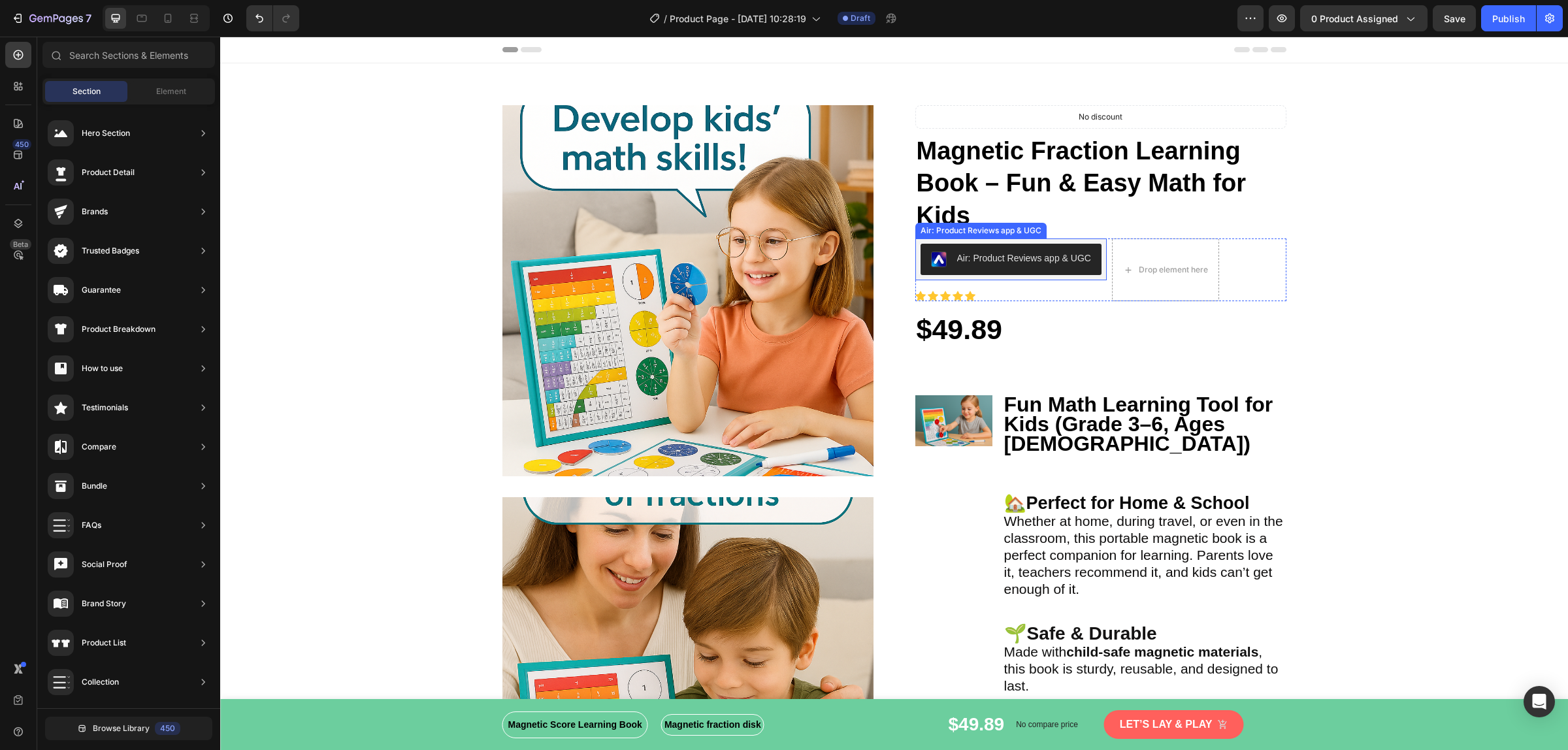
click at [1046, 261] on div "Air: Product Reviews app & UGC" at bounding box center [1024, 259] width 134 height 14
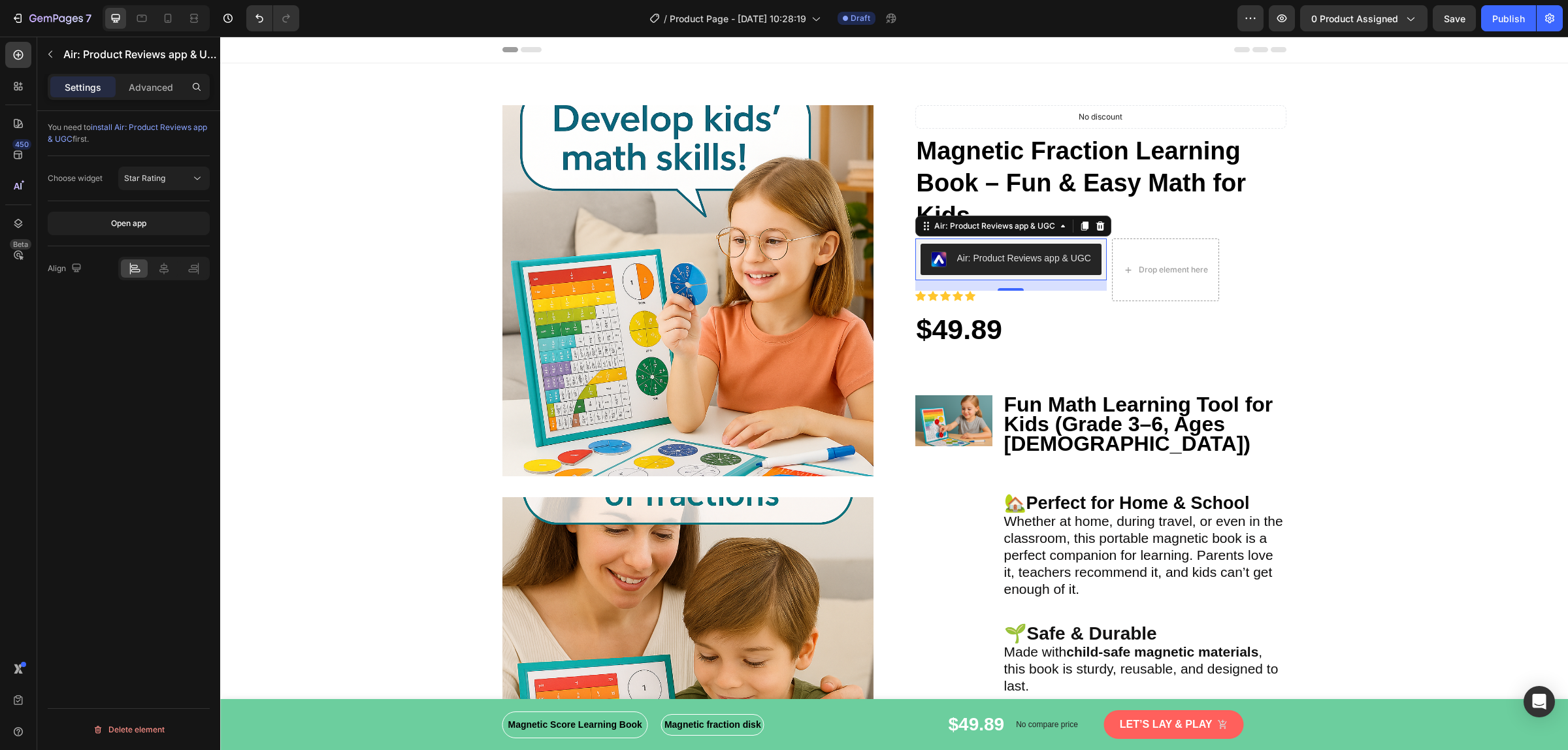
click at [122, 343] on div "You need to install Air: Product Reviews app & UGC first. Choose widget Star Ra…" at bounding box center [128, 449] width 183 height 676
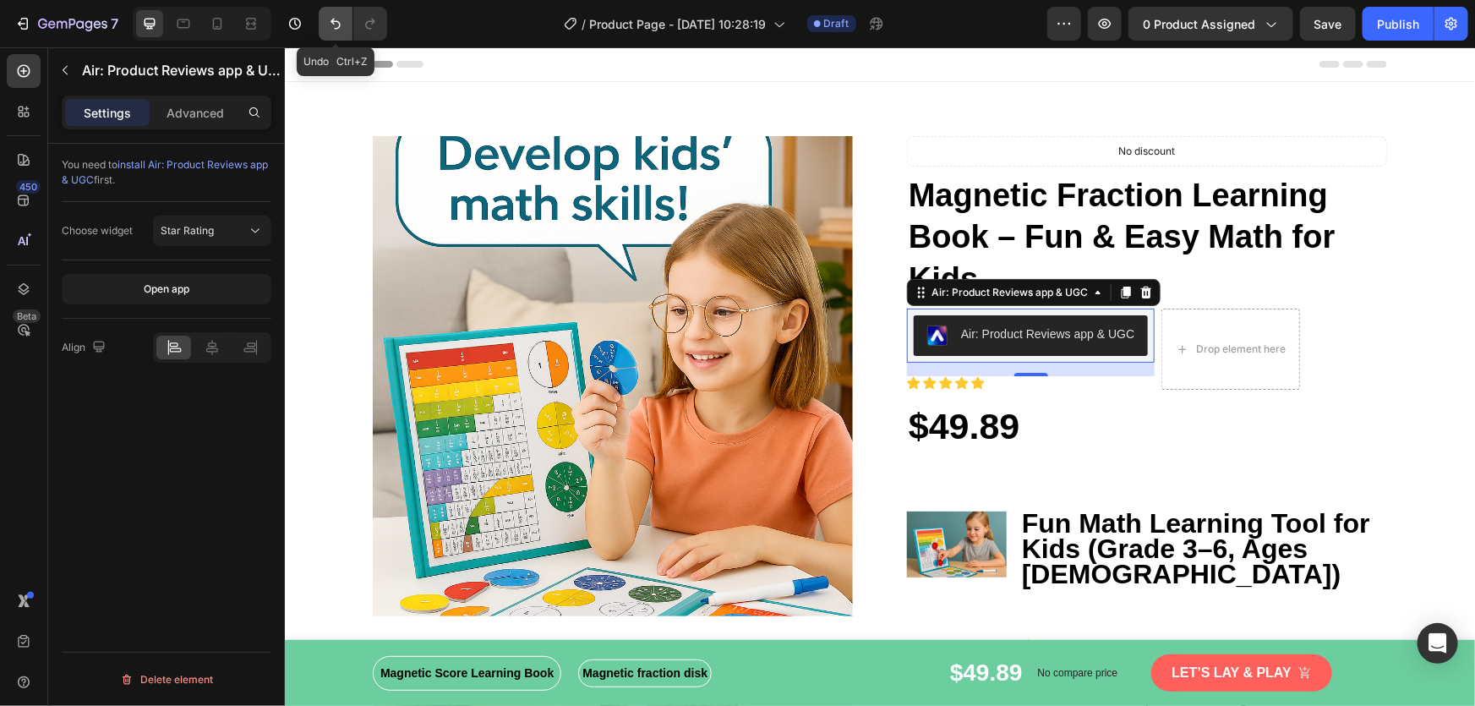
click at [339, 30] on icon "Undo/Redo" at bounding box center [335, 23] width 17 height 17
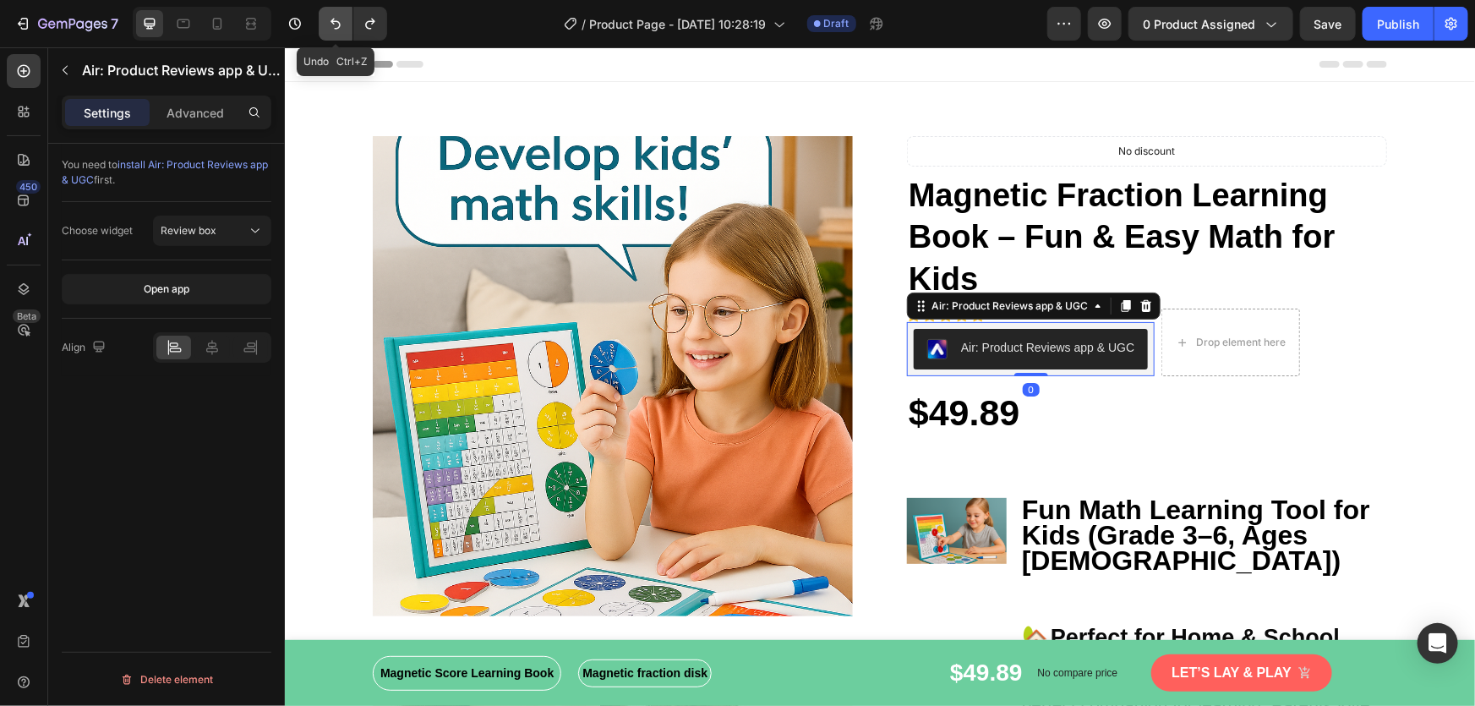
click at [339, 30] on icon "Undo/Redo" at bounding box center [335, 23] width 17 height 17
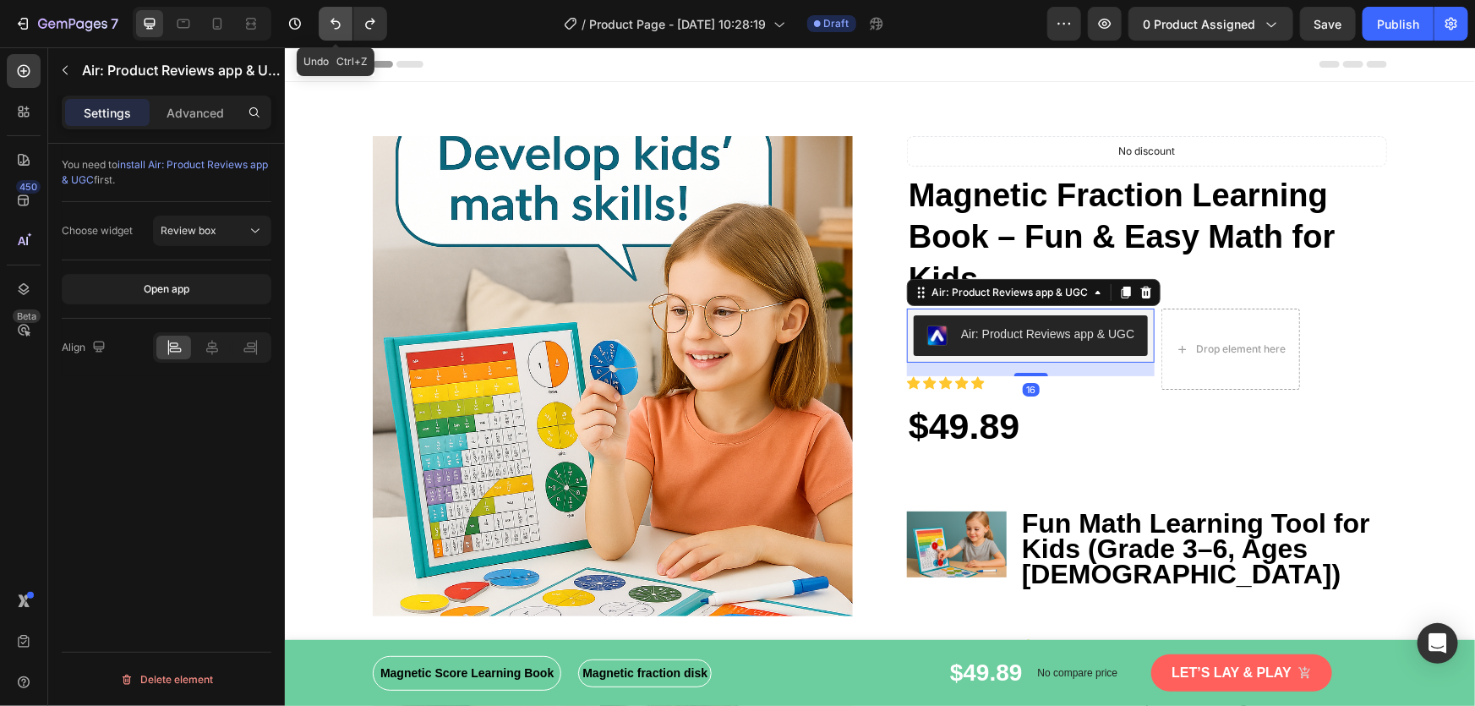
click at [339, 30] on icon "Undo/Redo" at bounding box center [335, 23] width 17 height 17
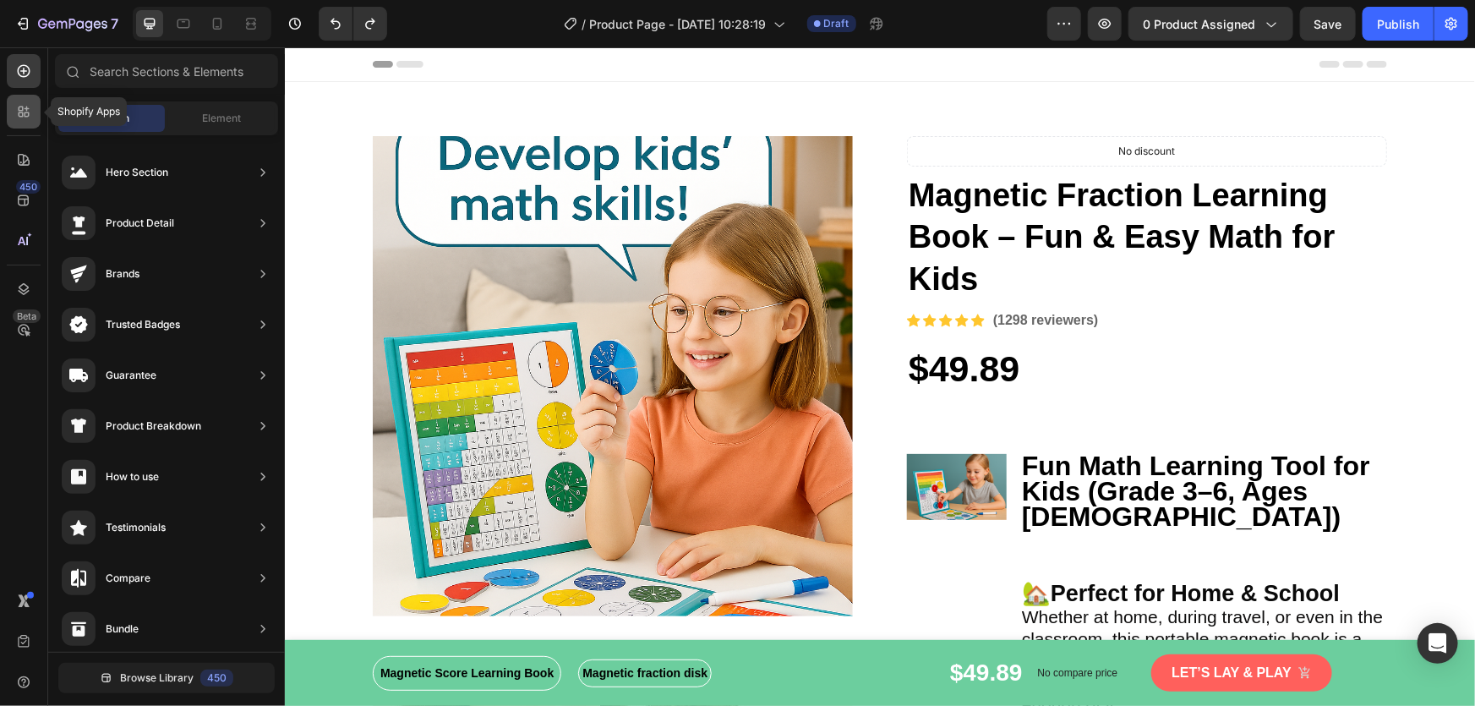
click at [24, 119] on icon at bounding box center [23, 111] width 17 height 17
radio input "false"
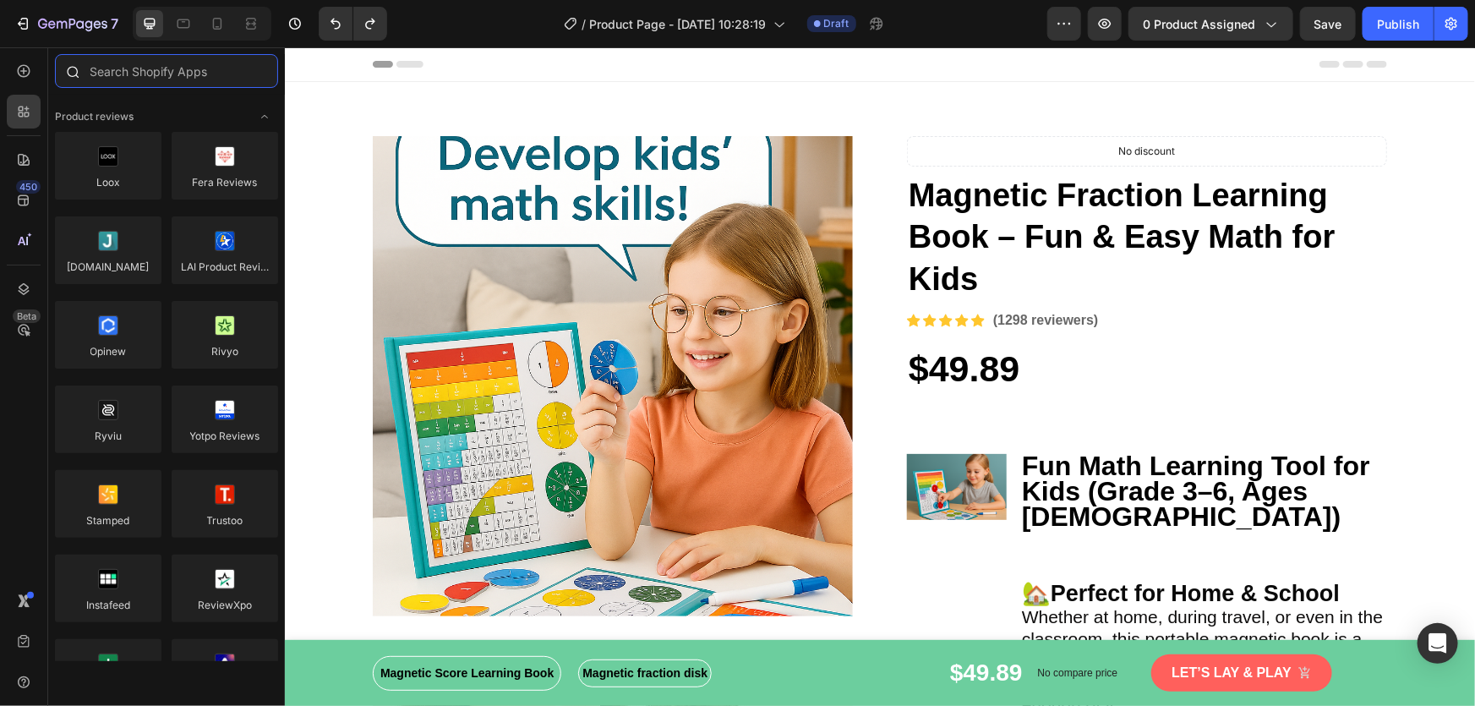
paste input "Areviews"
type input "Areviews"
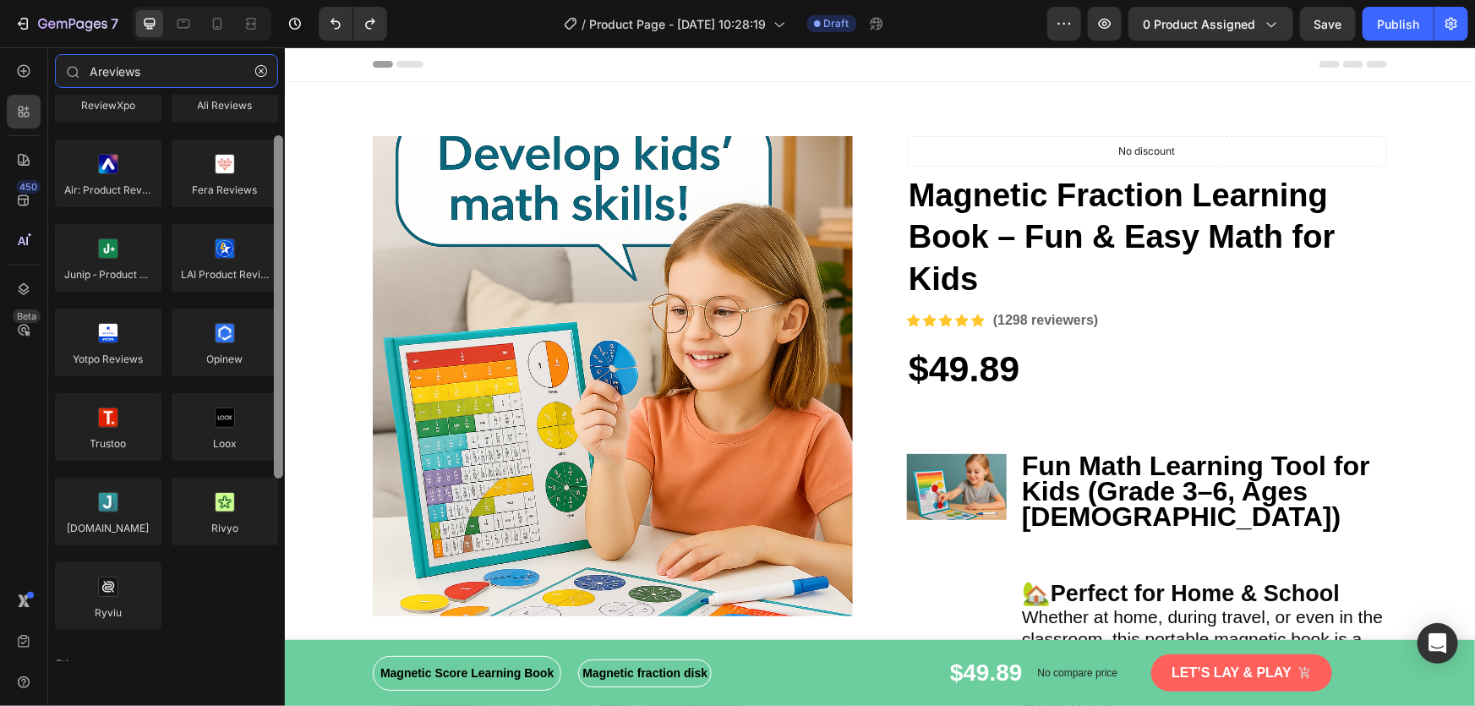
scroll to position [82, 0]
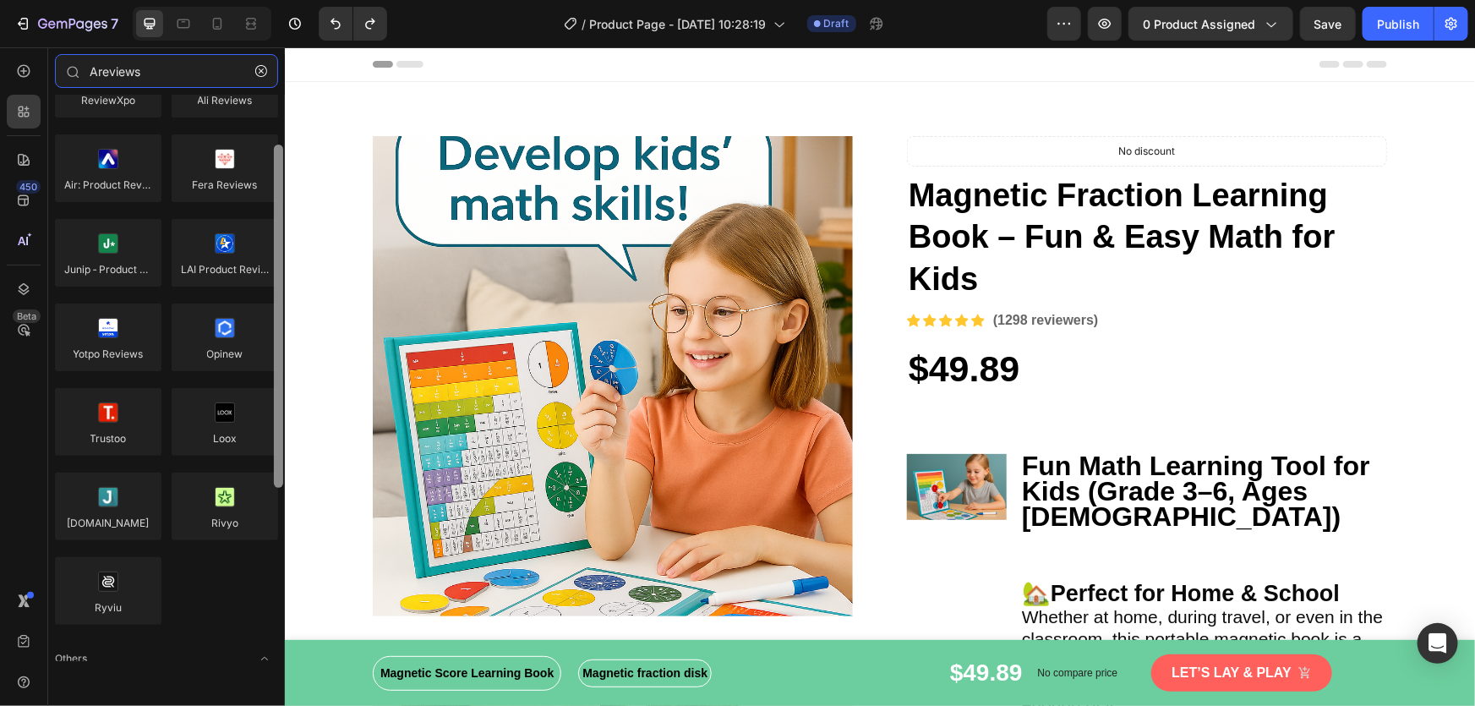
drag, startPoint x: 565, startPoint y: 399, endPoint x: 290, endPoint y: 437, distance: 277.4
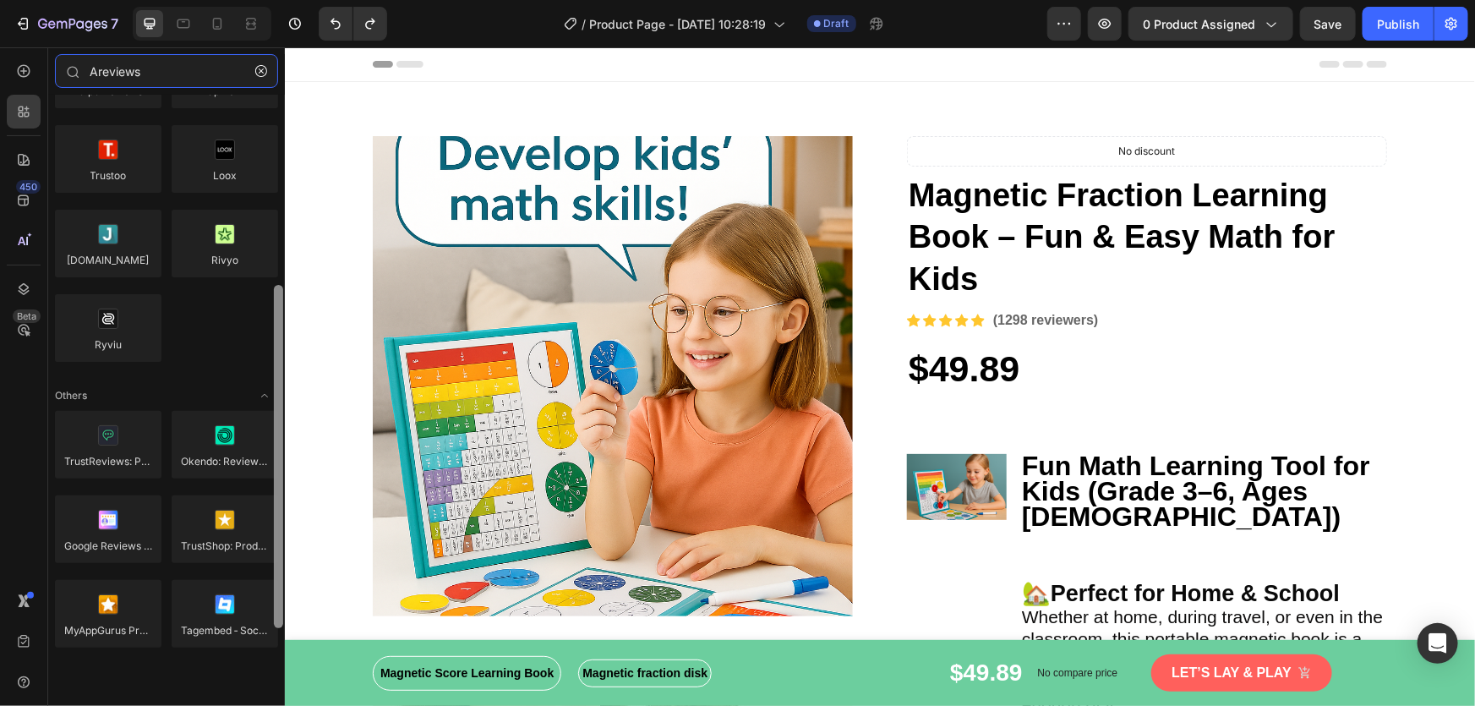
scroll to position [365, 0]
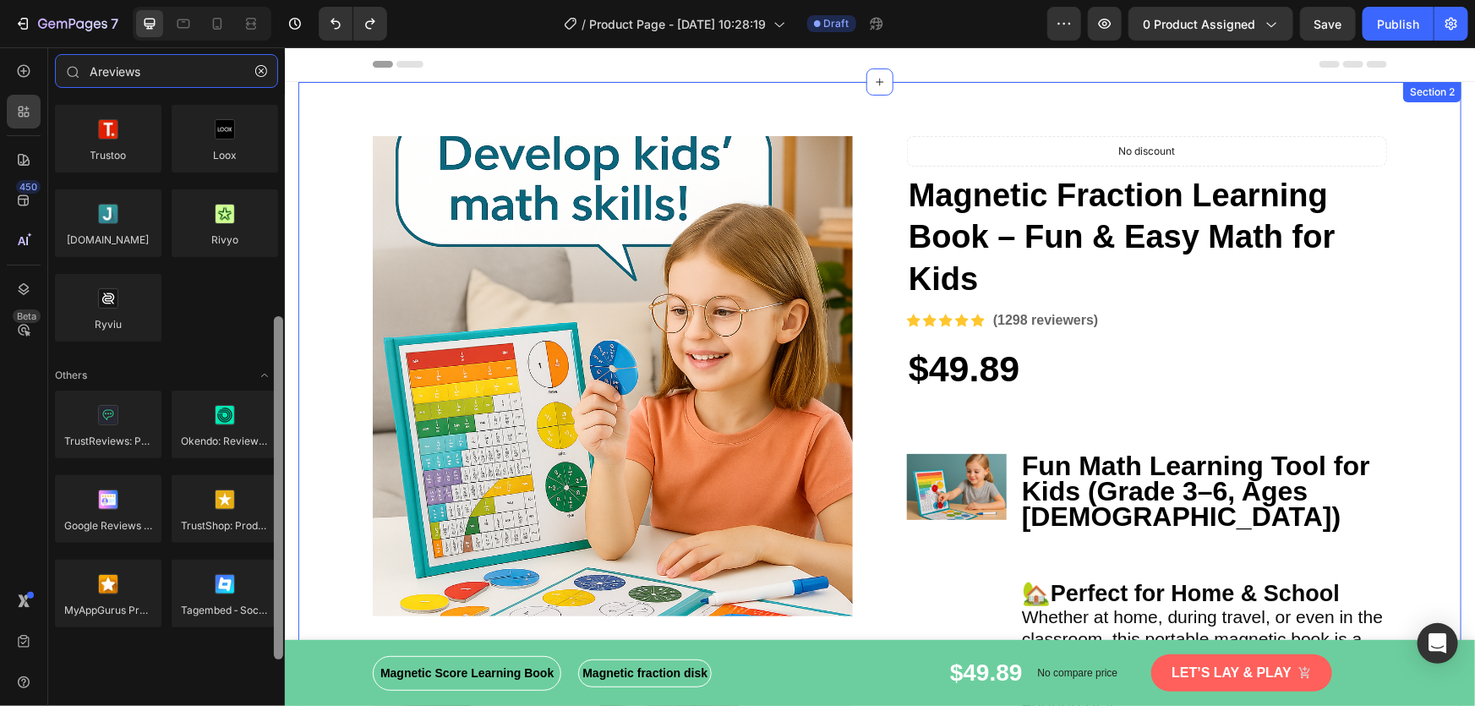
drag, startPoint x: 563, startPoint y: 581, endPoint x: 297, endPoint y: 320, distance: 372.5
radio input "false"
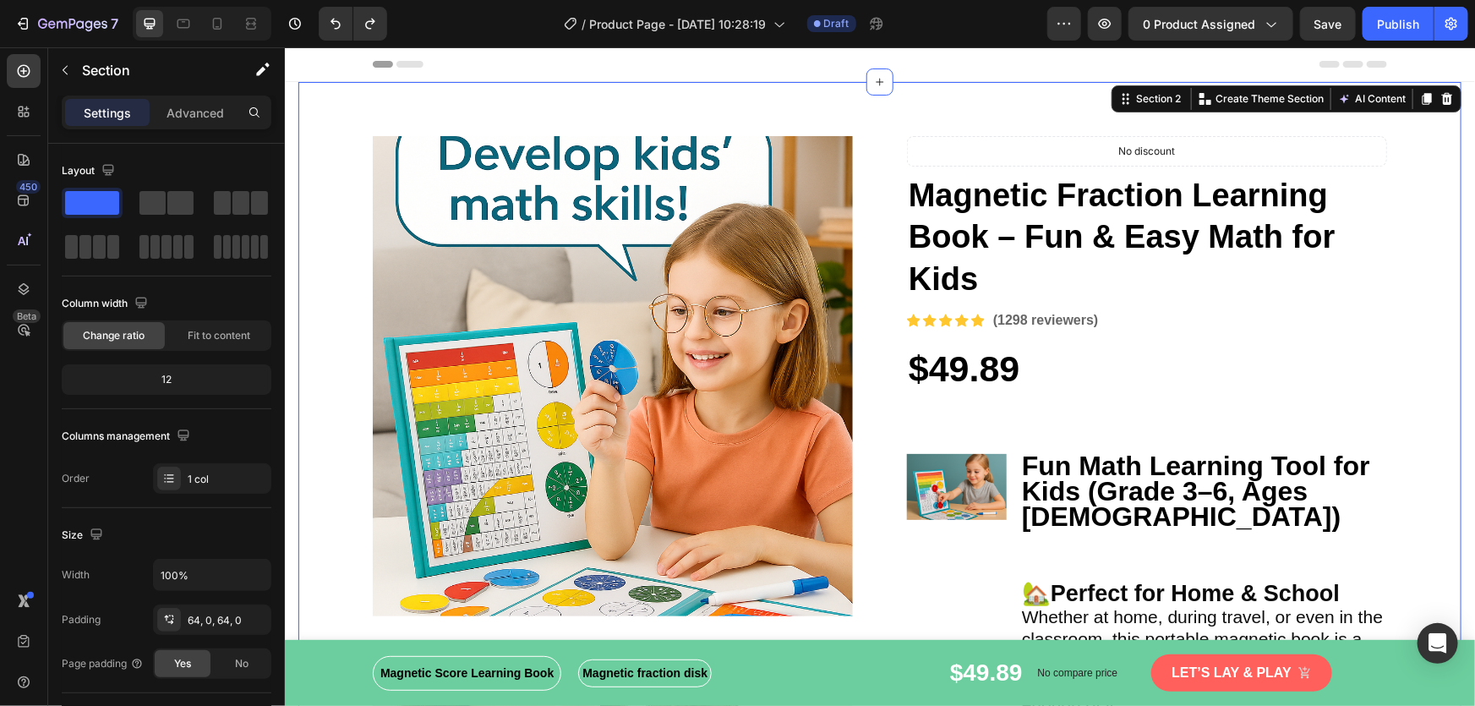
scroll to position [0, 0]
